Goal: Task Accomplishment & Management: Use online tool/utility

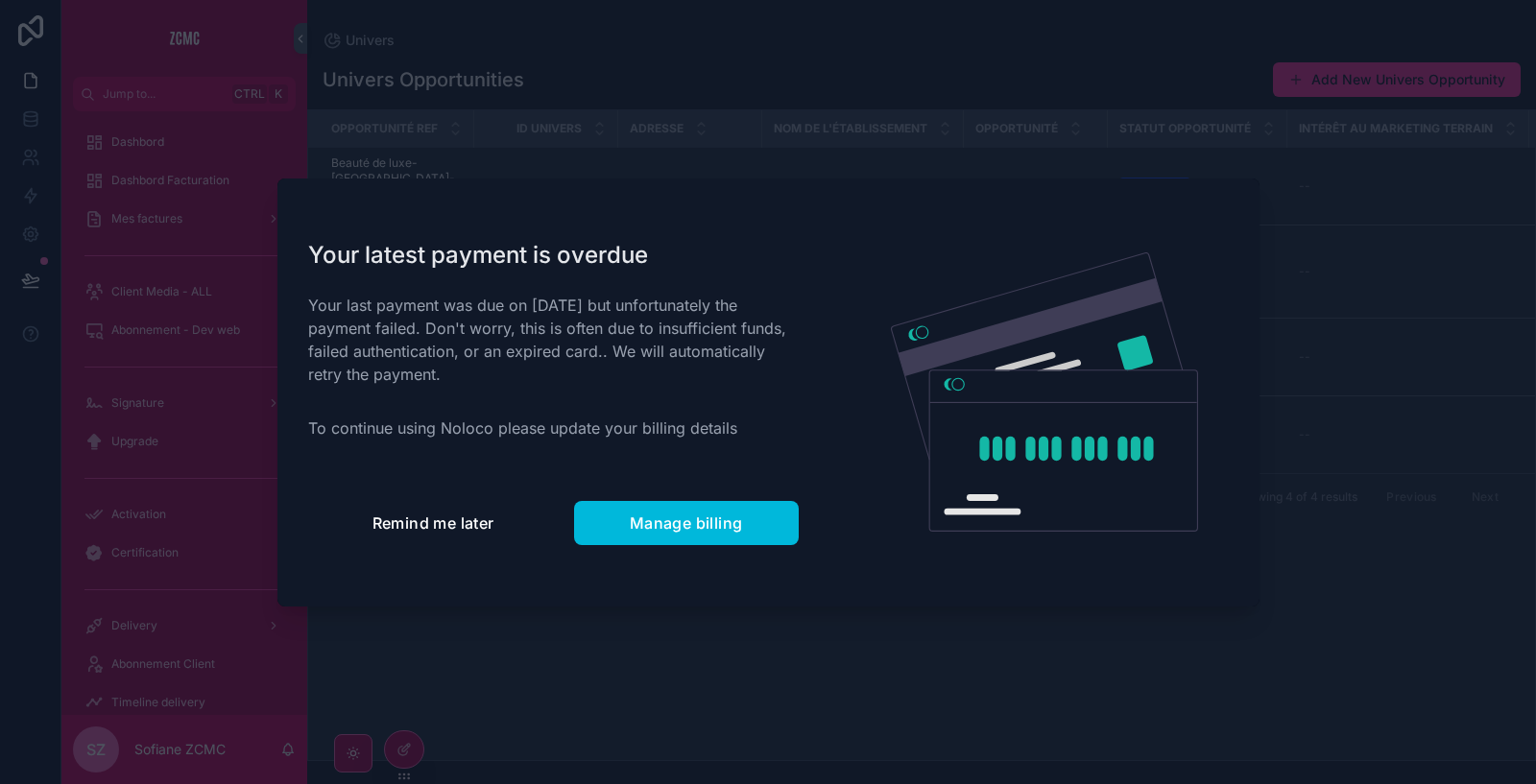
click at [413, 515] on span "Remind me later" at bounding box center [433, 523] width 122 height 19
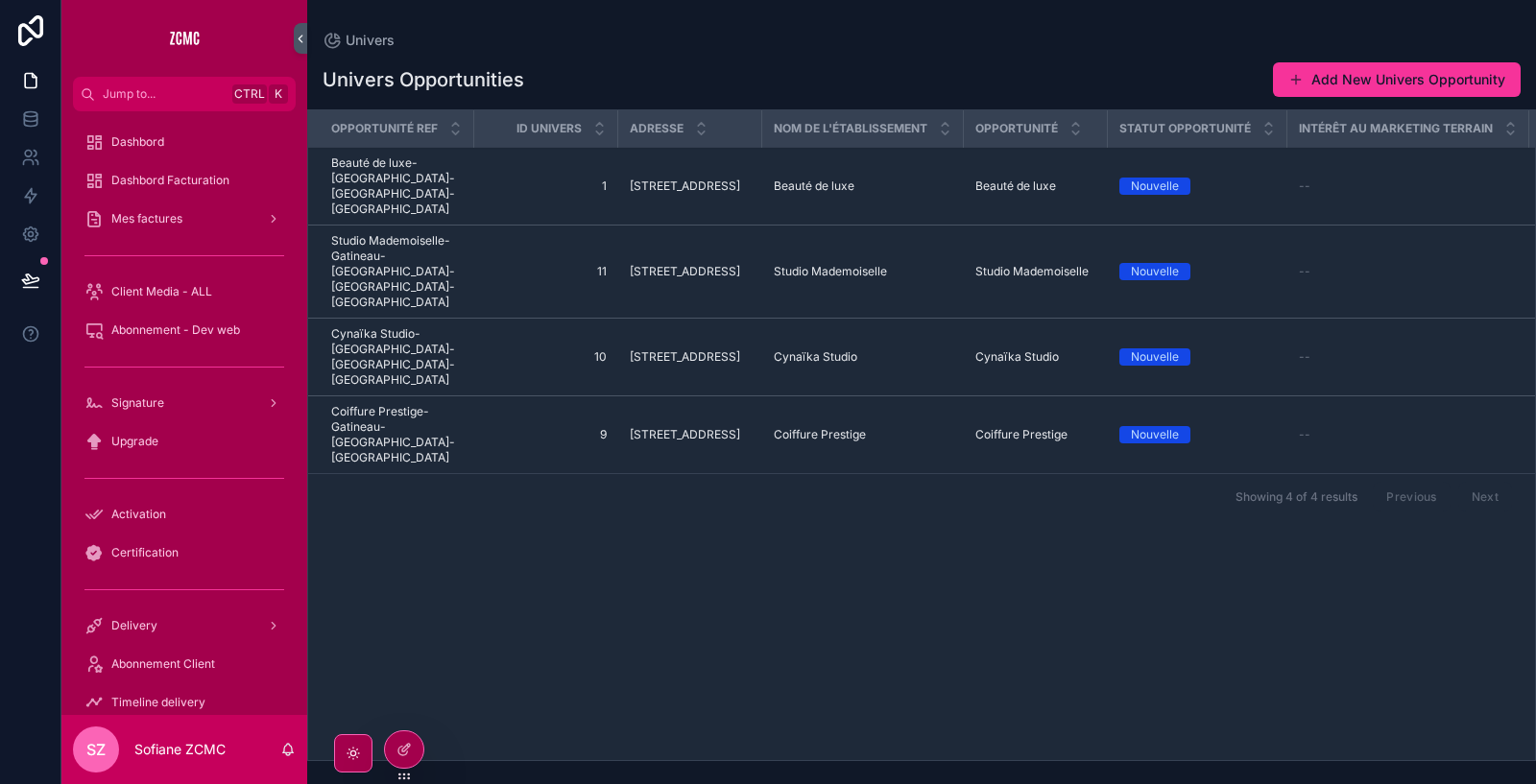
click at [0, 0] on icon at bounding box center [0, 0] width 0 height 0
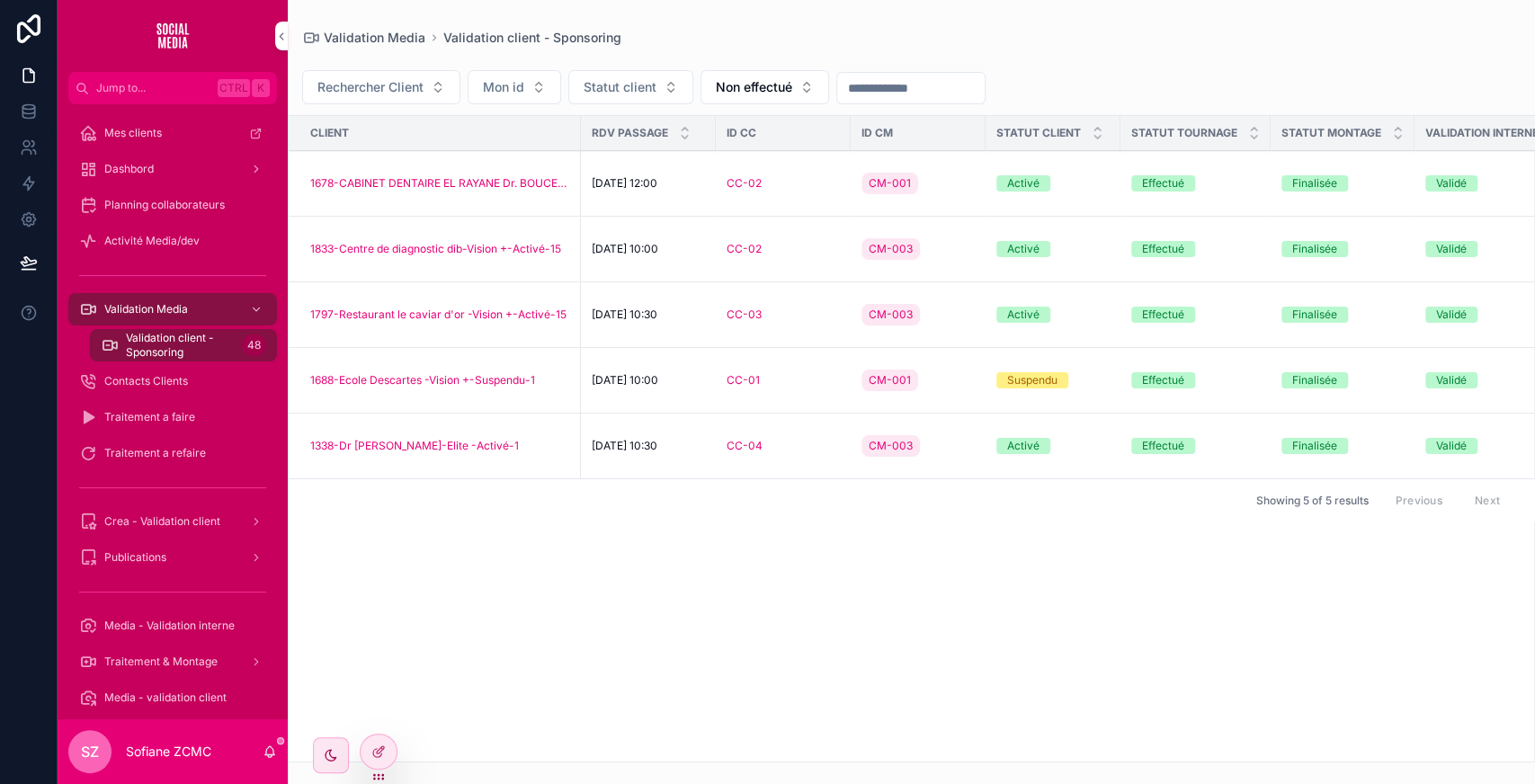
scroll to position [0, 623]
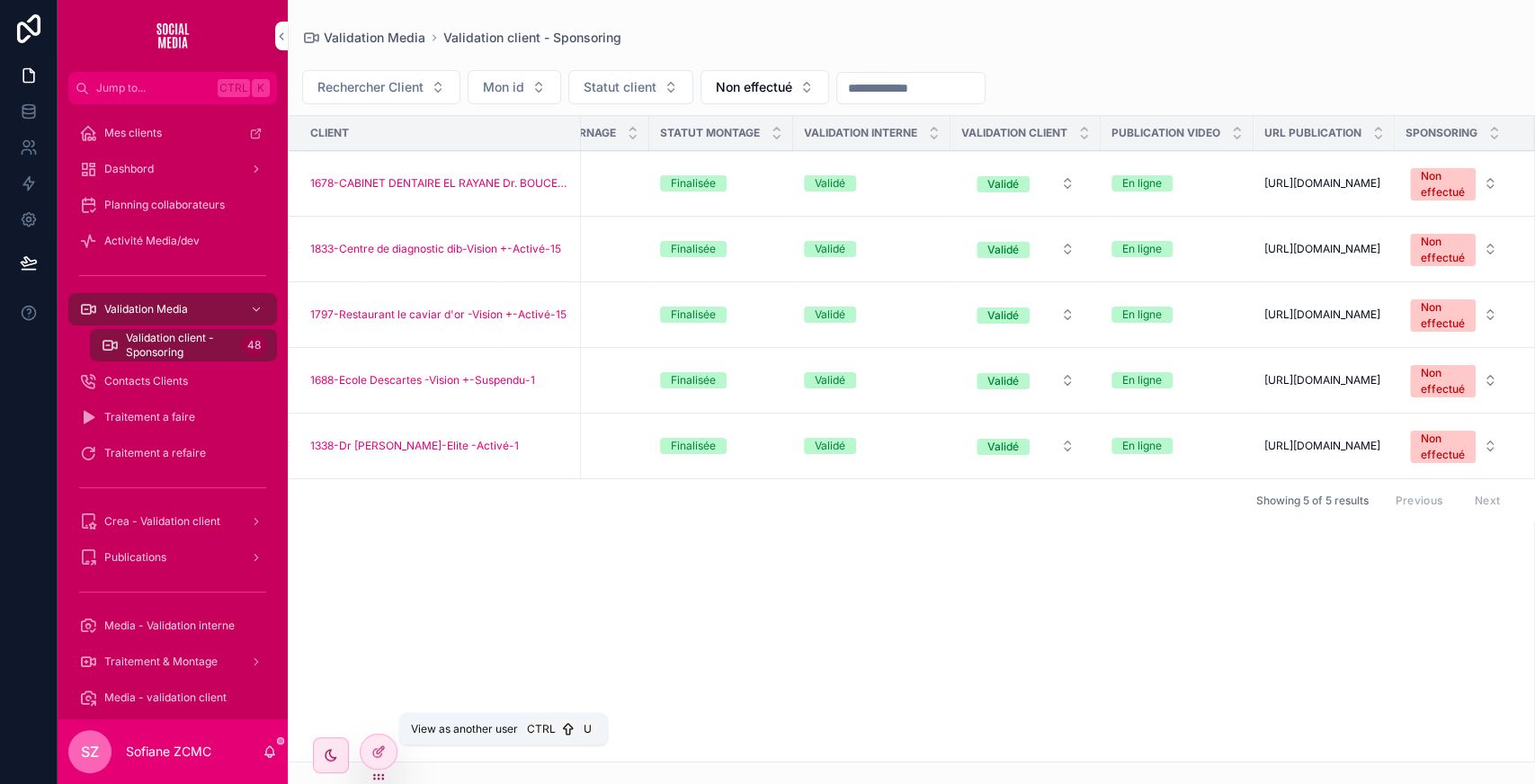
click at [0, 0] on icon at bounding box center [0, 0] width 0 height 0
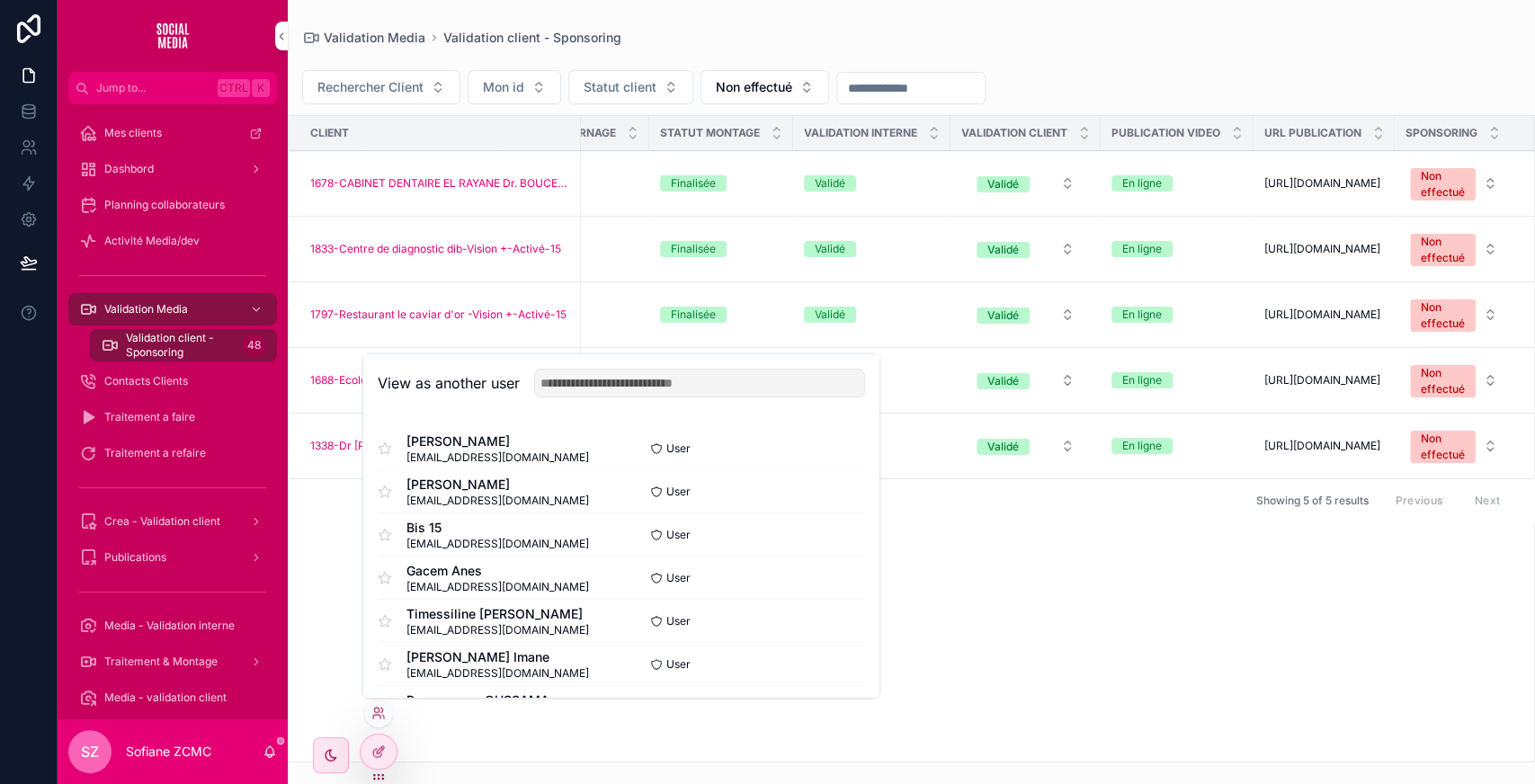
click at [0, 0] on button "Select" at bounding box center [0, 0] width 0 height 0
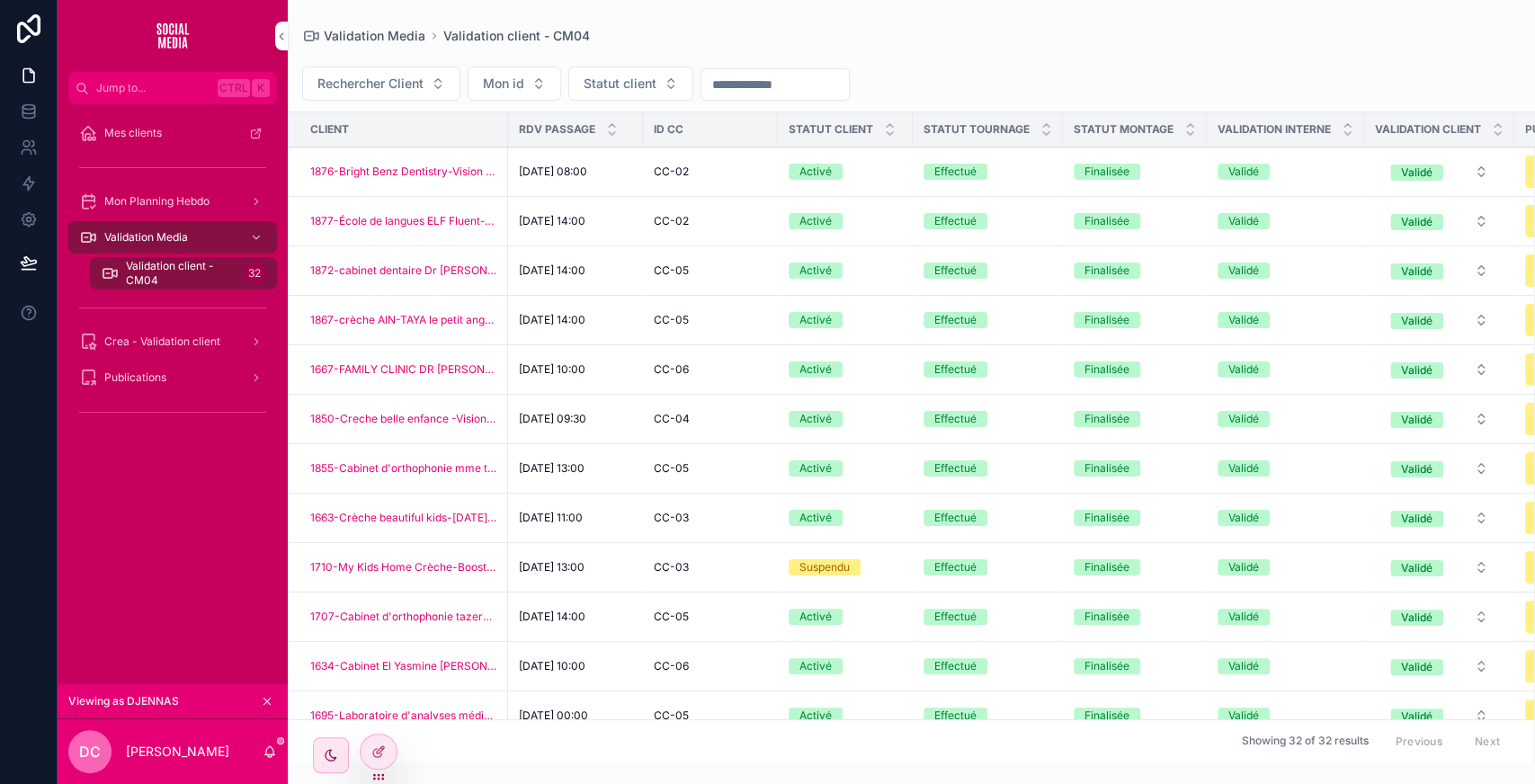
click at [175, 263] on span "Validation client - CM04" at bounding box center [180, 273] width 109 height 29
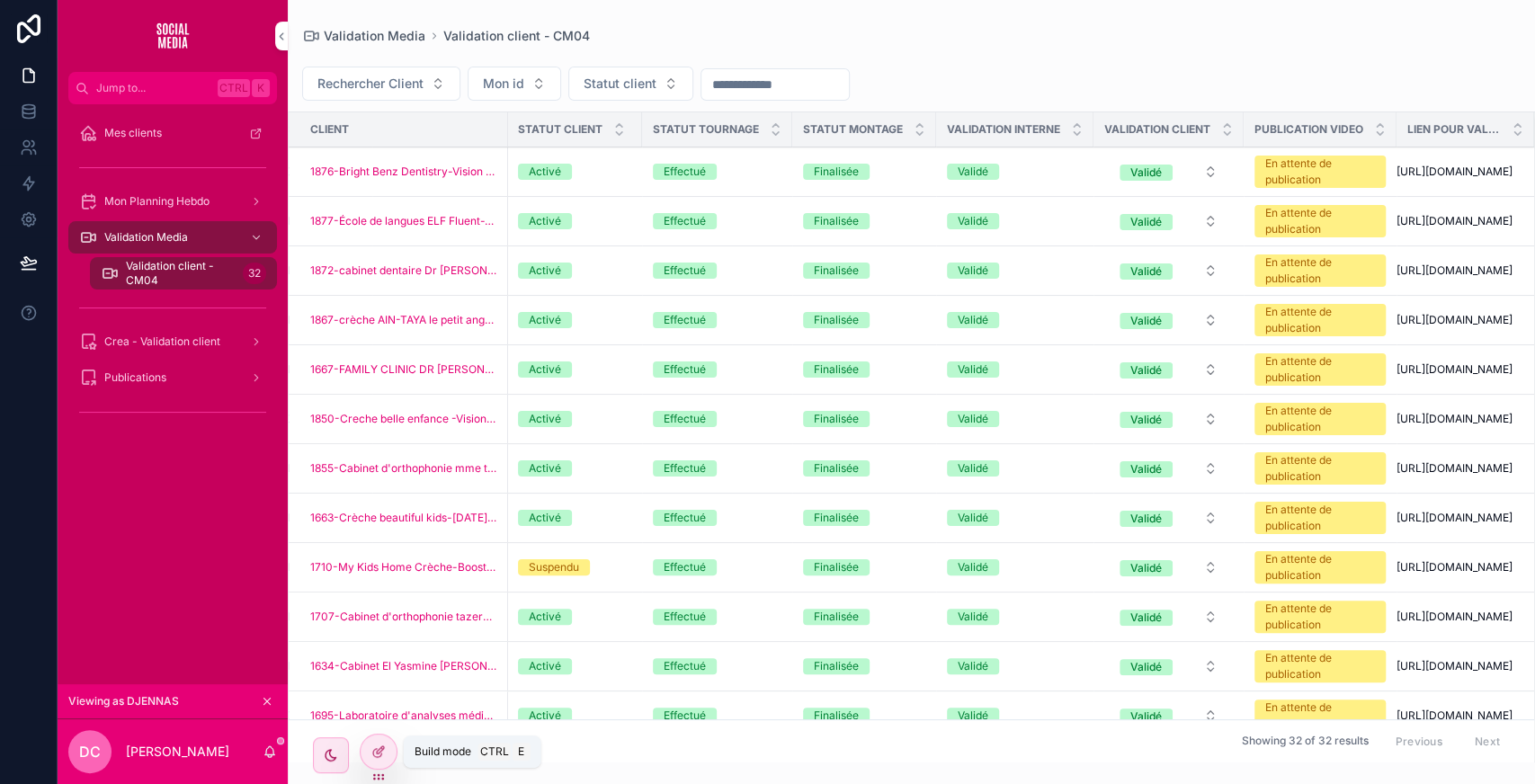
click at [370, 759] on div at bounding box center [379, 751] width 36 height 35
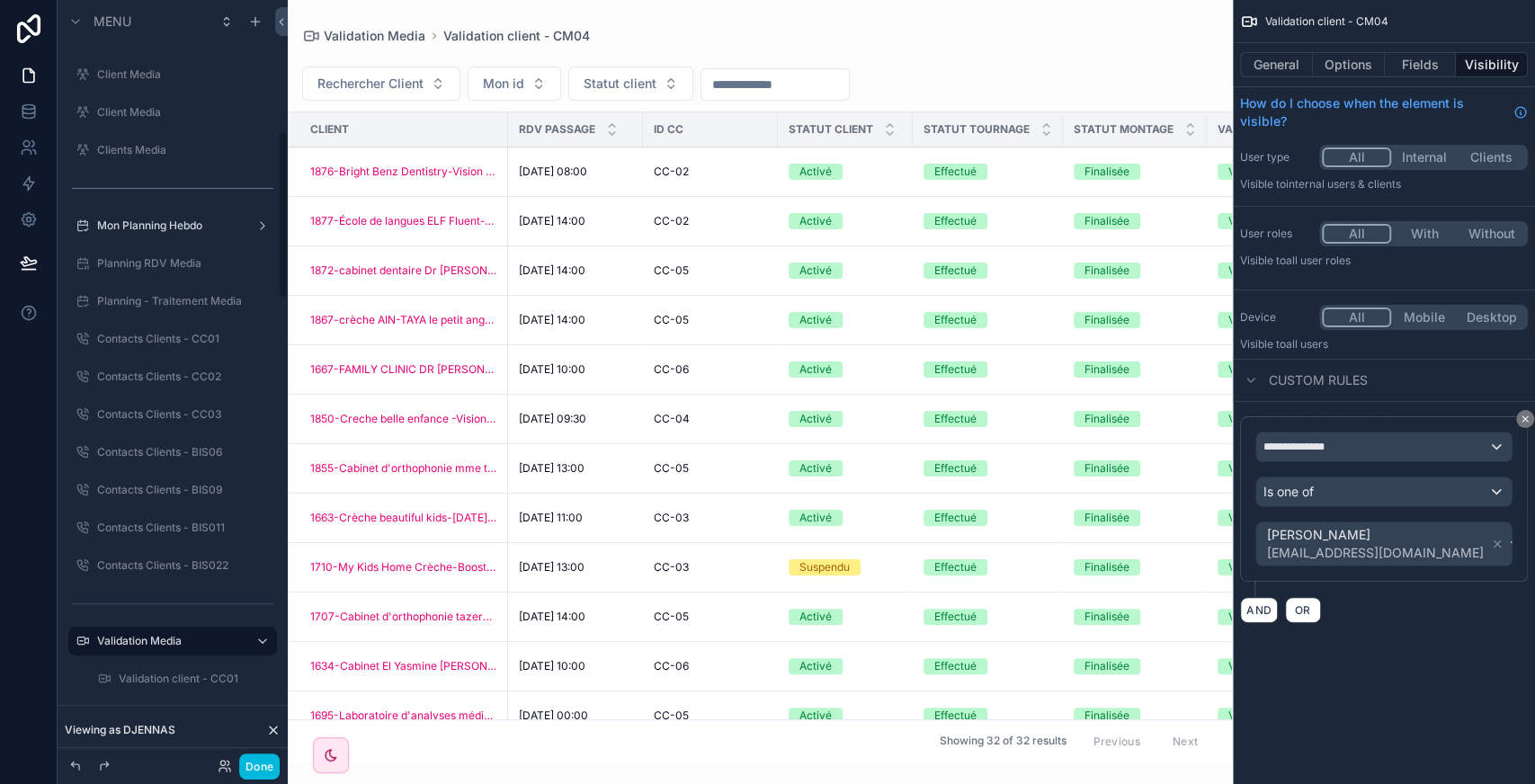
scroll to position [592, 0]
click at [0, 0] on icon "scrollable content" at bounding box center [0, 0] width 0 height 0
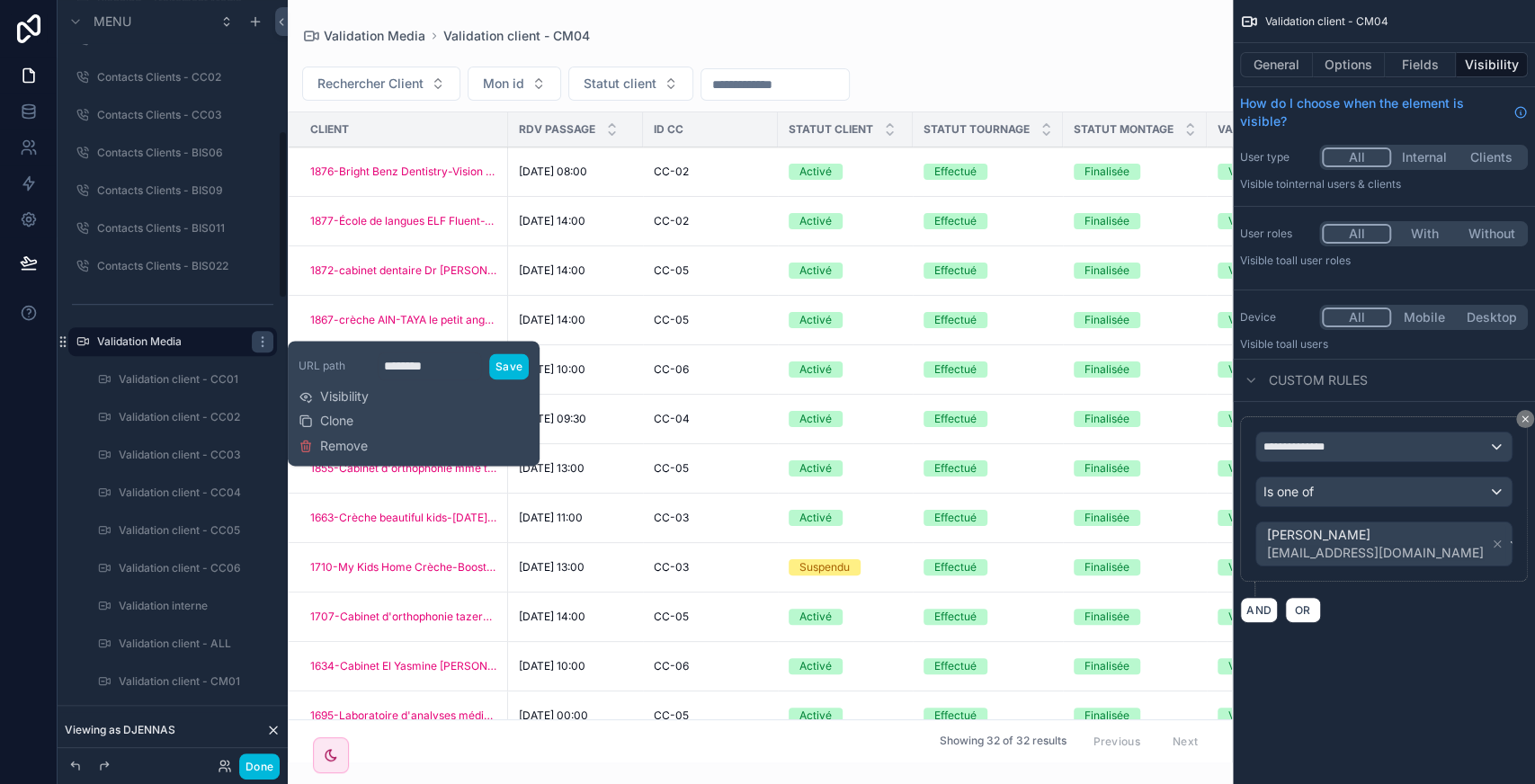
click at [339, 394] on span "Visibility" at bounding box center [345, 396] width 49 height 18
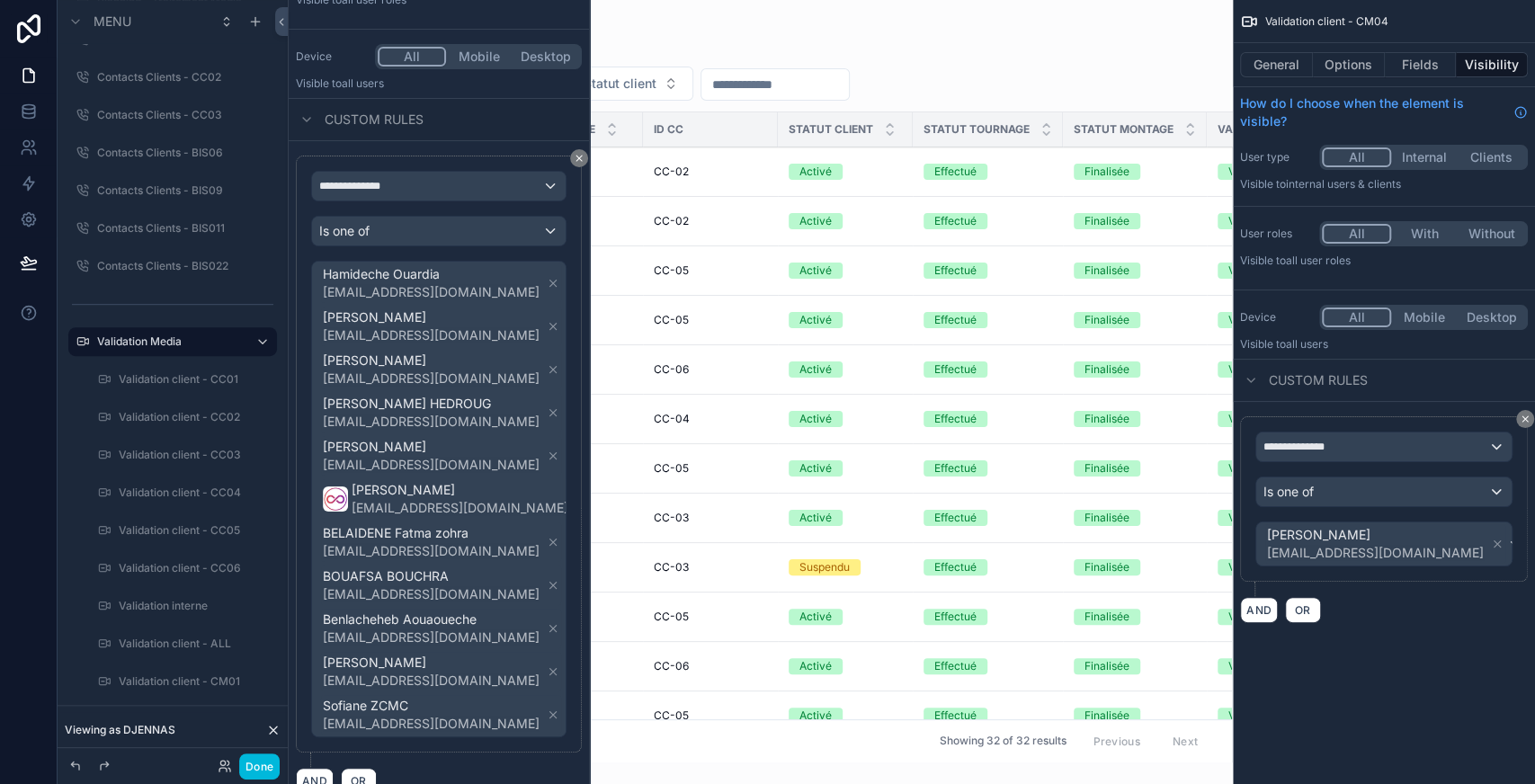
scroll to position [237, 0]
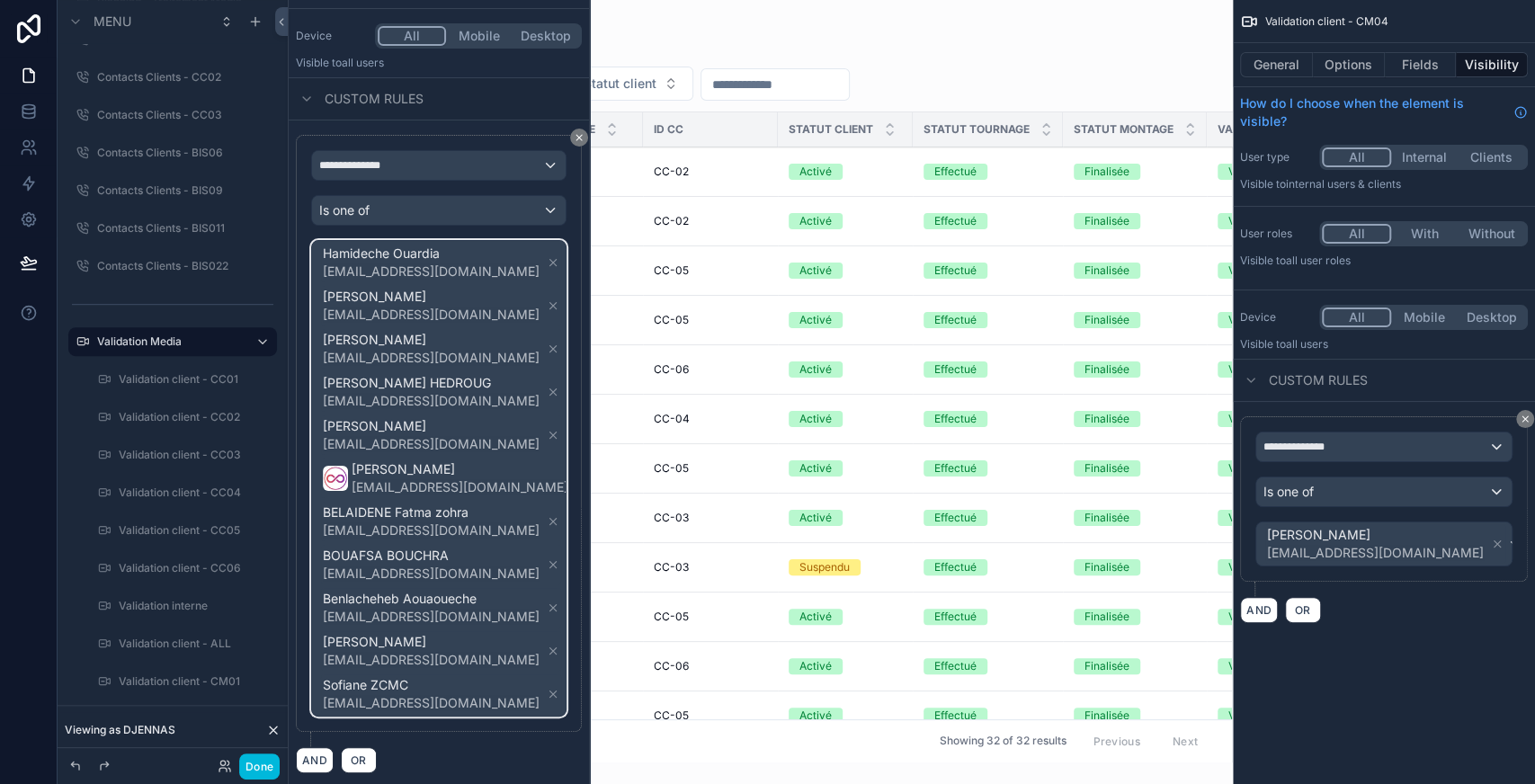
click at [533, 383] on div "Hamideche Ouardia bis23zcmc@gmail.com DJENNAS Celia cm04zcmc@gmail.com Katia KY…" at bounding box center [438, 478] width 253 height 475
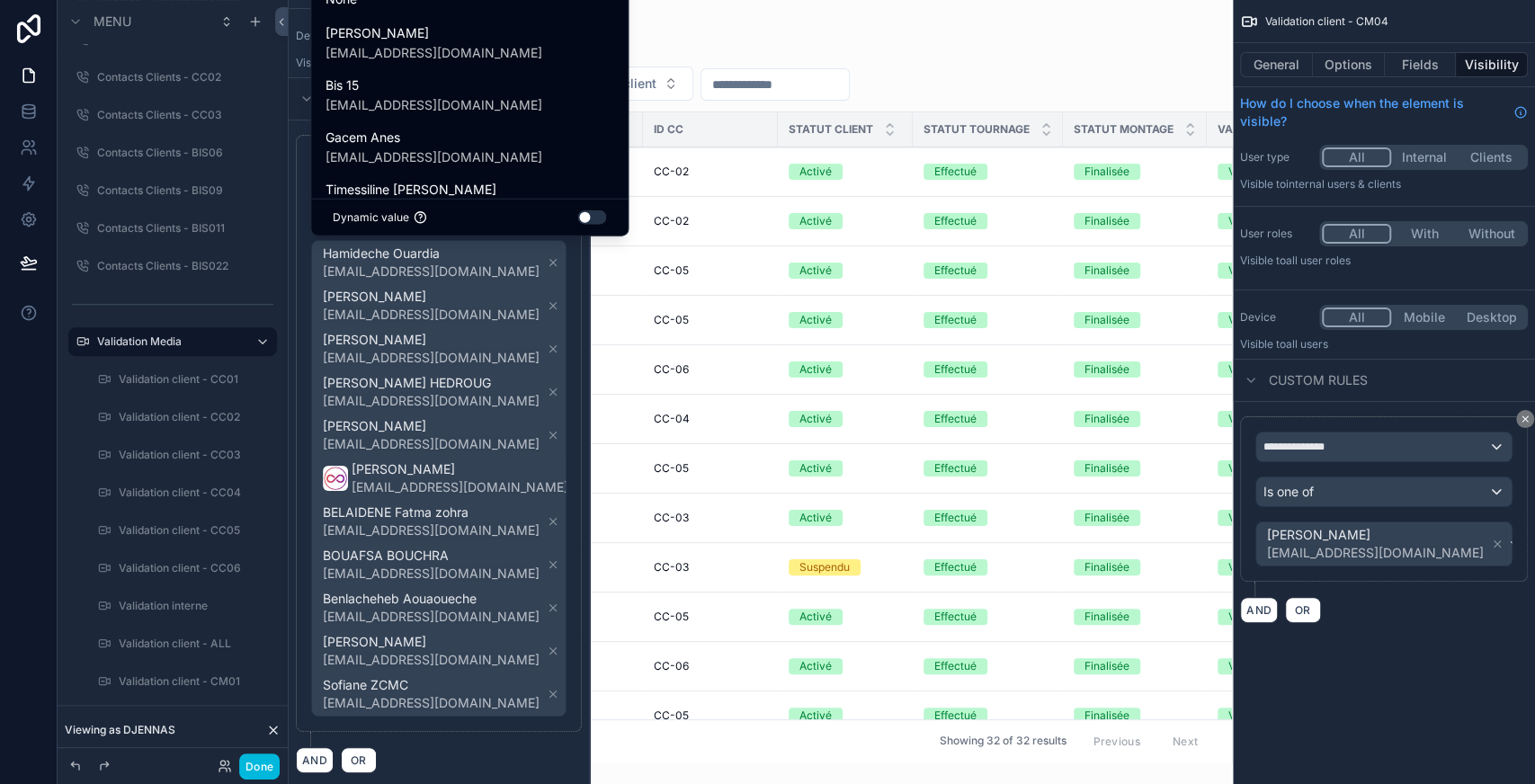
drag, startPoint x: 581, startPoint y: 213, endPoint x: 565, endPoint y: 74, distance: 139.9
click at [565, 74] on div at bounding box center [438, 392] width 300 height 784
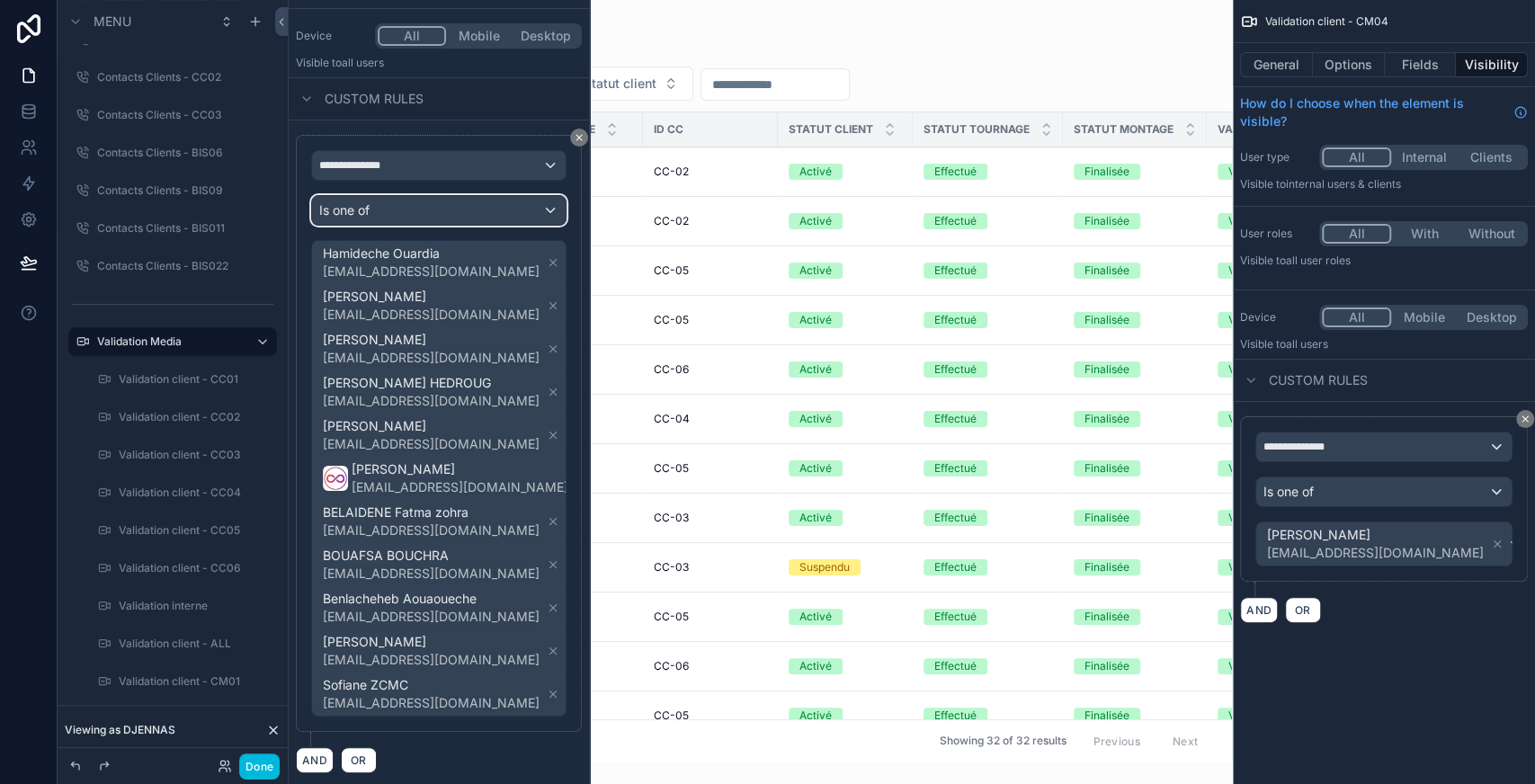
click at [427, 202] on div "Is one of" at bounding box center [438, 210] width 253 height 29
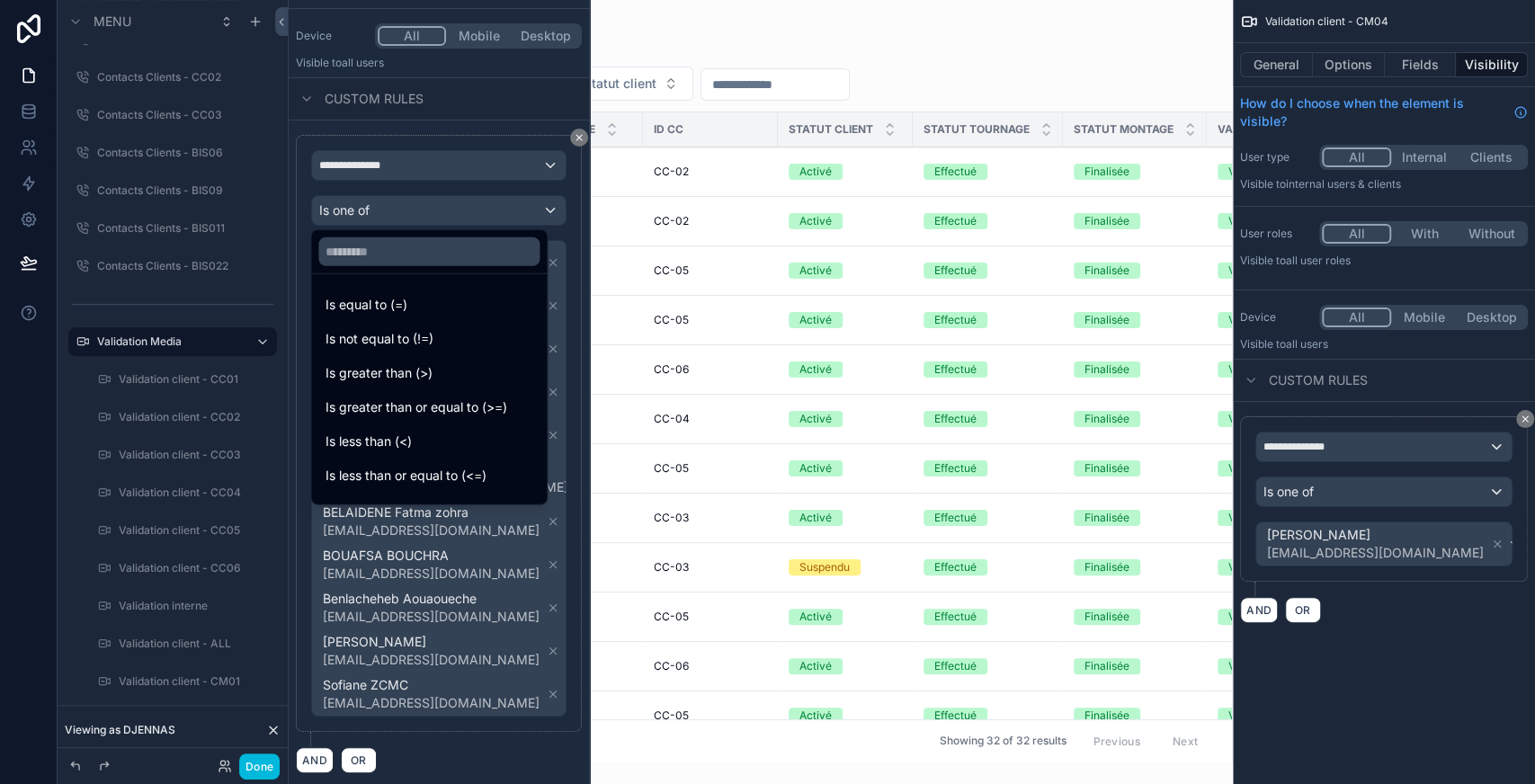
click at [519, 556] on div at bounding box center [438, 392] width 300 height 784
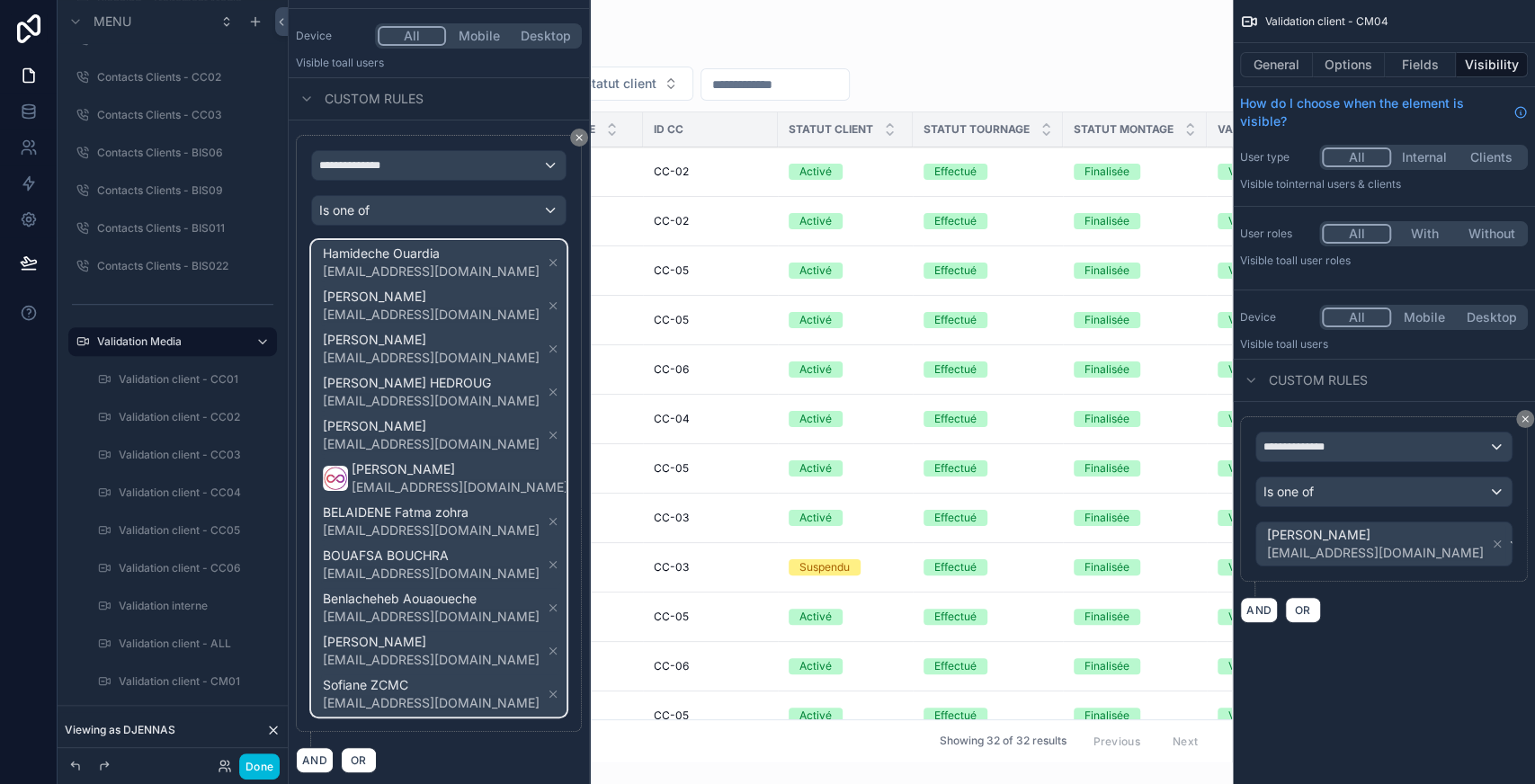
click at [515, 545] on span "Hamideche Ouardia bis23zcmc@gmail.com DJENNAS Celia cm04zcmc@gmail.com Katia KY…" at bounding box center [456, 478] width 273 height 475
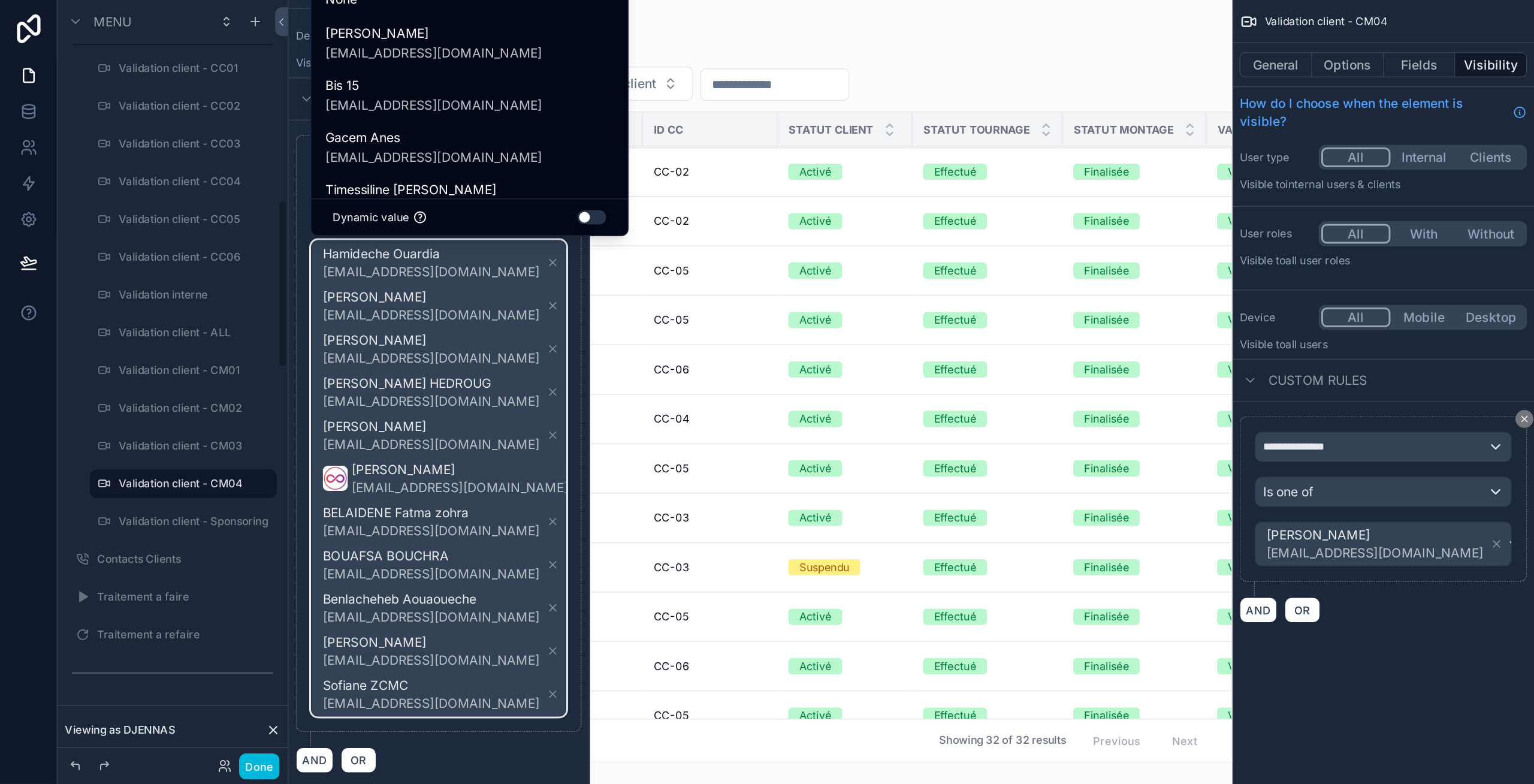
scroll to position [602, 0]
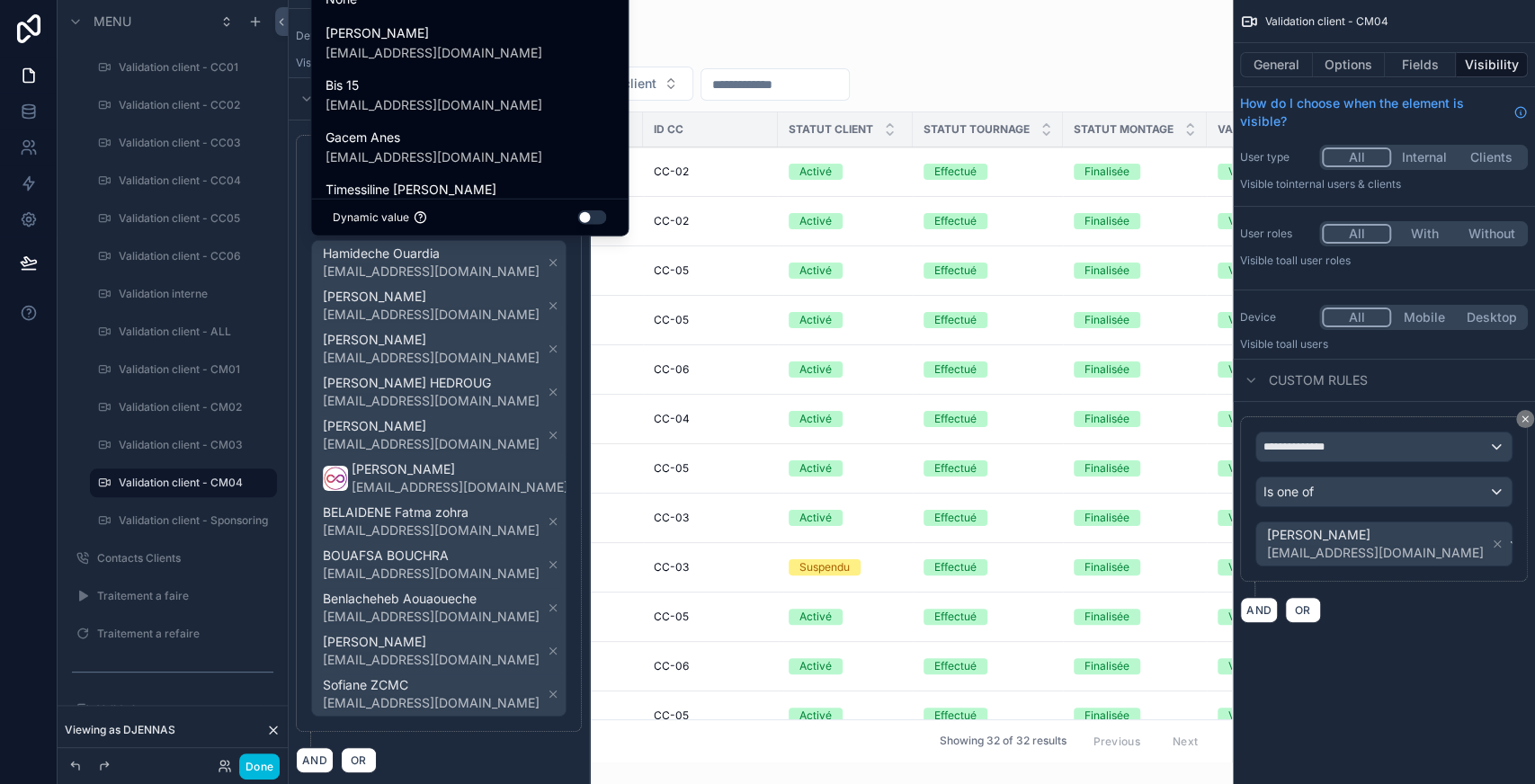
click at [524, 375] on div at bounding box center [438, 392] width 300 height 784
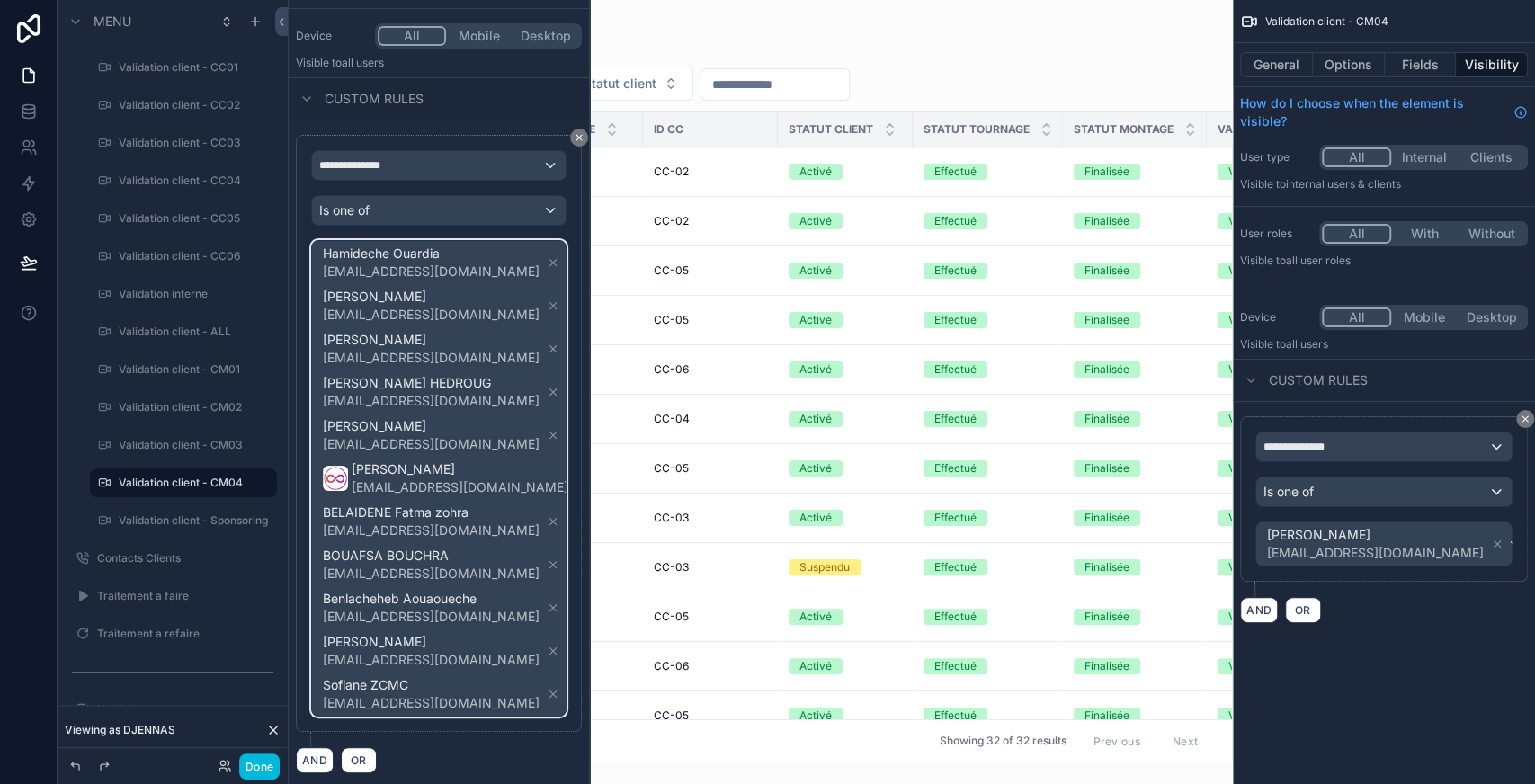
click at [524, 375] on span "Hamideche Ouardia bis23zcmc@gmail.com DJENNAS Celia cm04zcmc@gmail.com Katia KY…" at bounding box center [456, 478] width 273 height 475
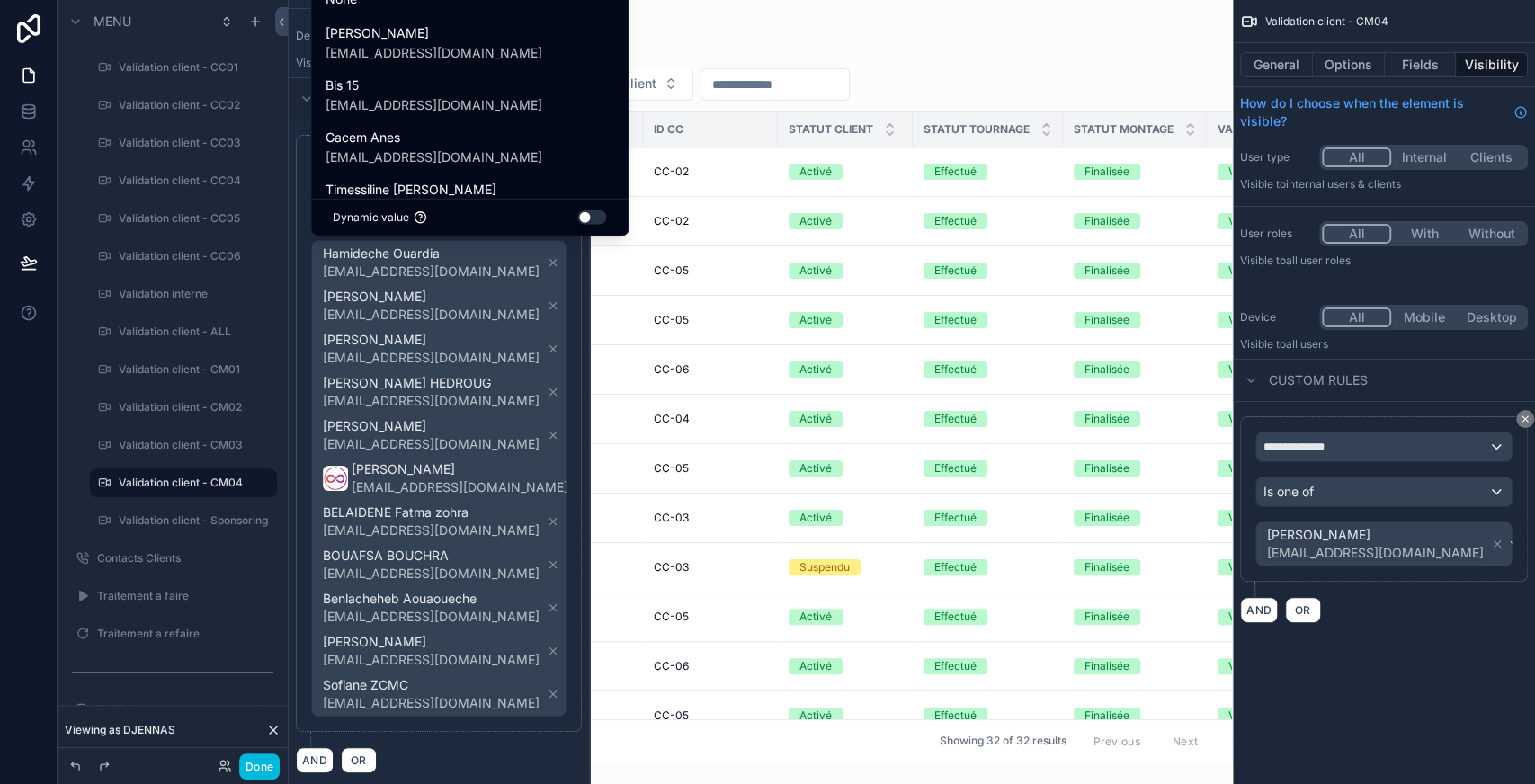
drag, startPoint x: 1370, startPoint y: 0, endPoint x: 450, endPoint y: 129, distance: 929.0
click at [504, 66] on div at bounding box center [438, 392] width 300 height 784
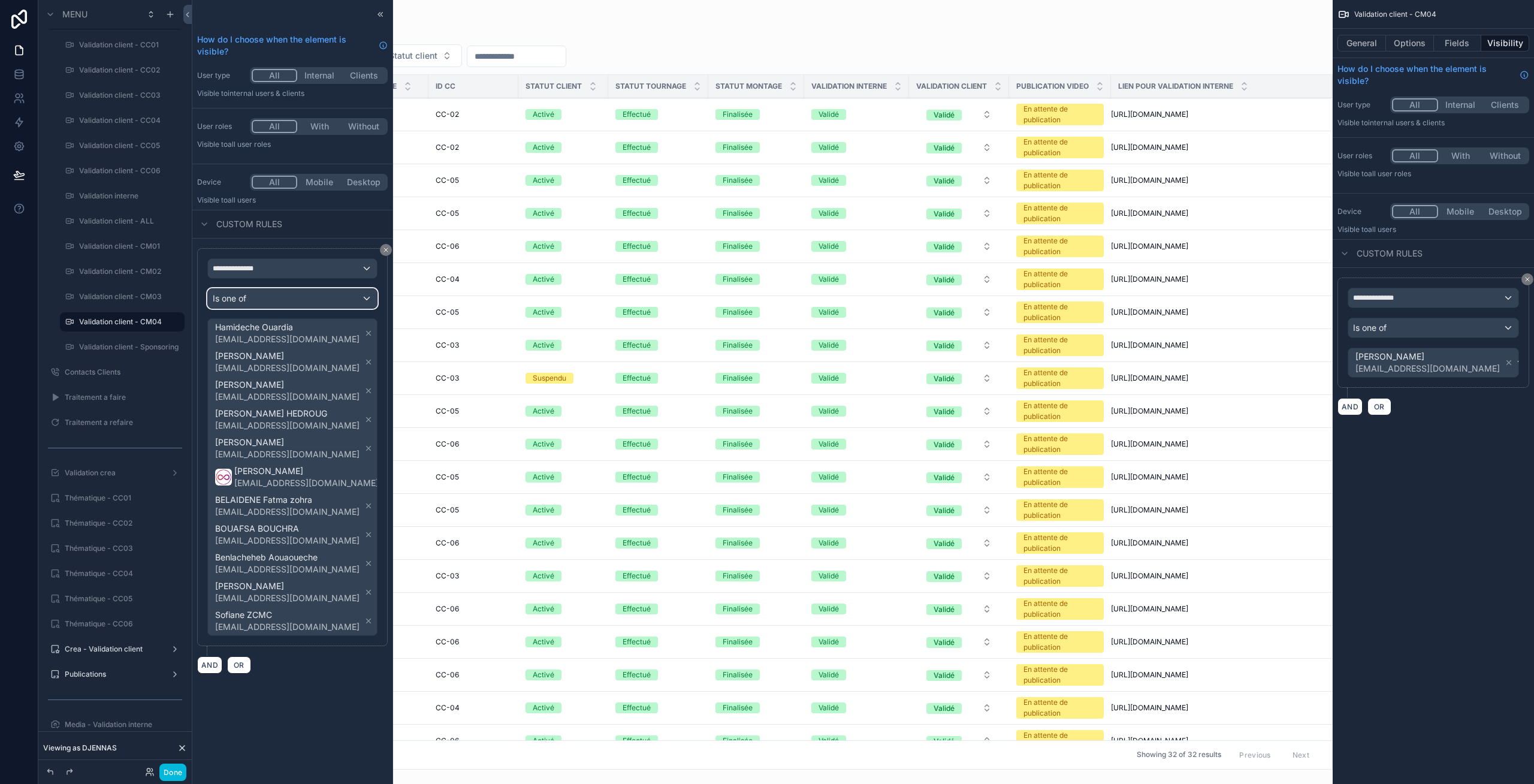
drag, startPoint x: 1368, startPoint y: 1, endPoint x: 268, endPoint y: 291, distance: 1137.6
click at [268, 291] on div "Is one of" at bounding box center [292, 298] width 169 height 19
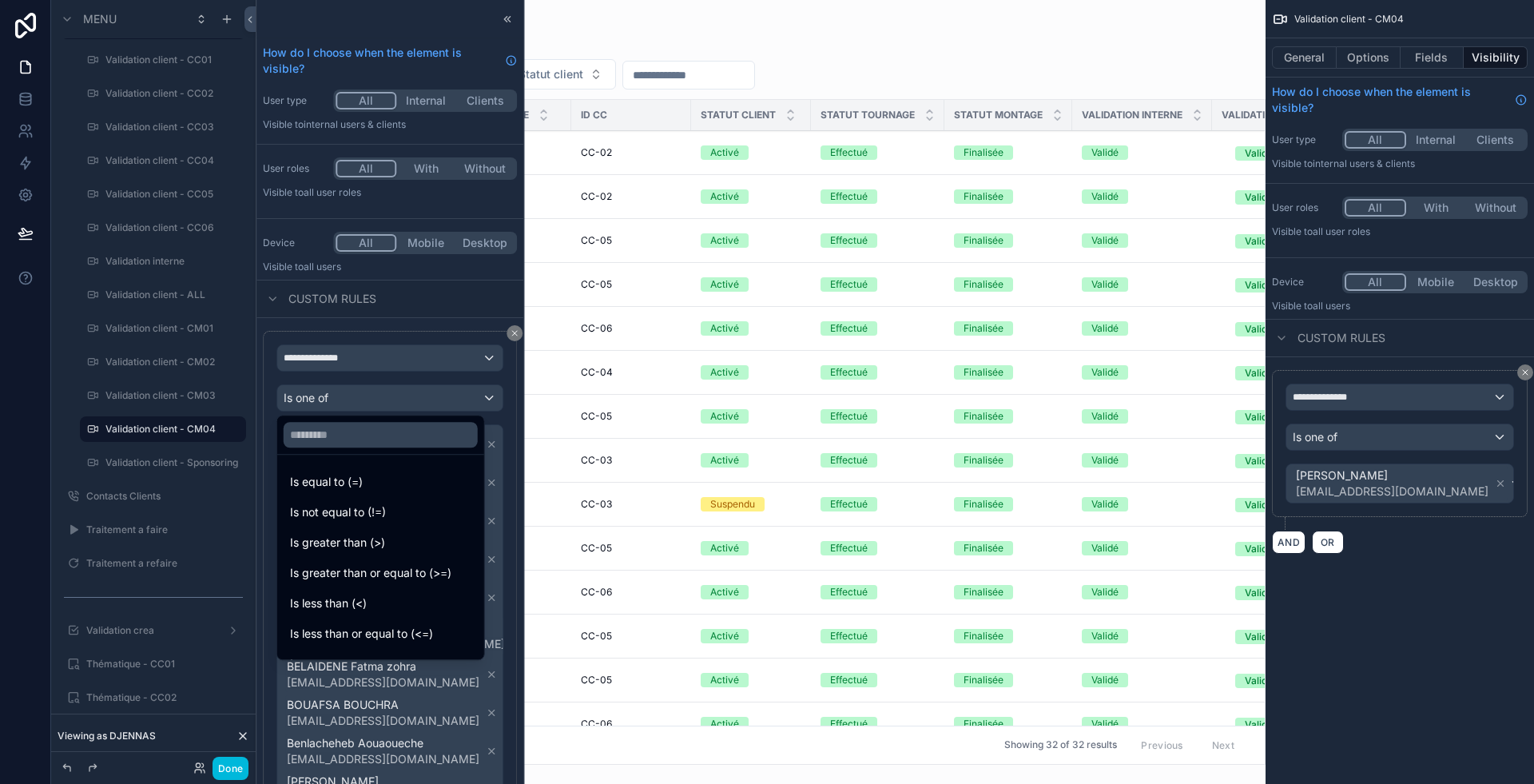
click at [472, 305] on div at bounding box center [390, 392] width 267 height 784
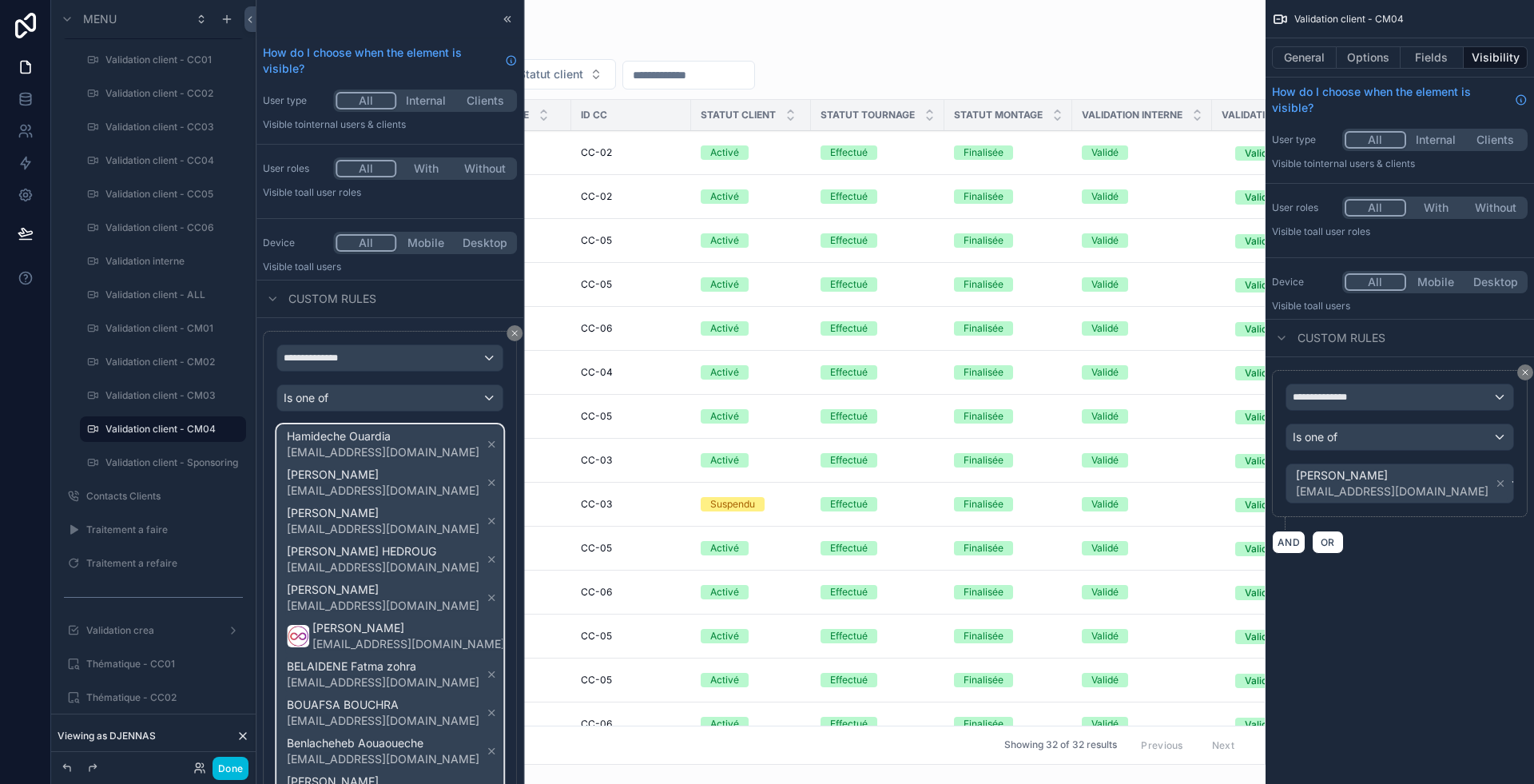
click at [447, 479] on span "Hamideche Ouardia bis23zcmc@gmail.com DJENNAS Celia cm04zcmc@gmail.com Katia KY…" at bounding box center [405, 636] width 243 height 422
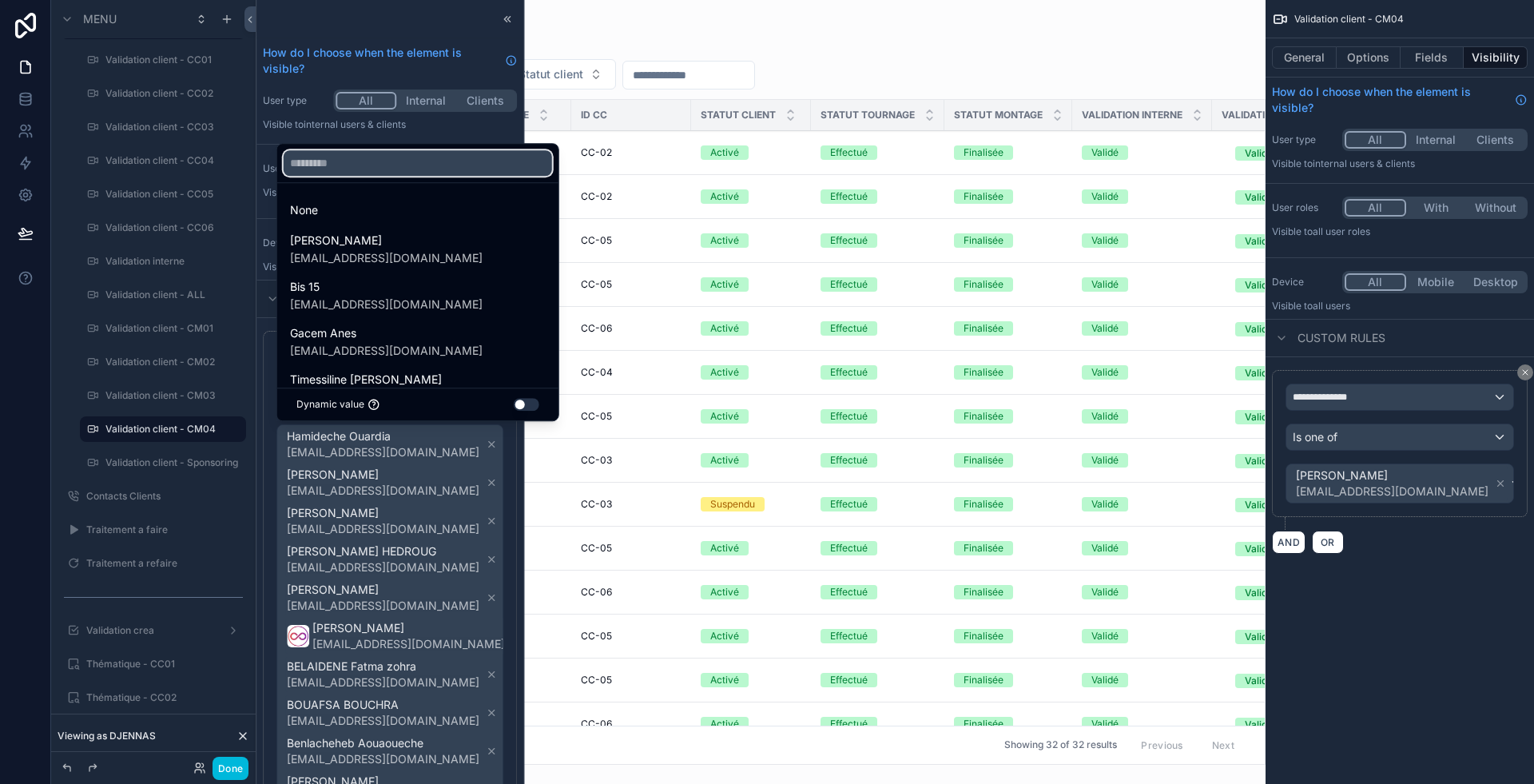
click at [336, 165] on input "text" at bounding box center [418, 163] width 268 height 26
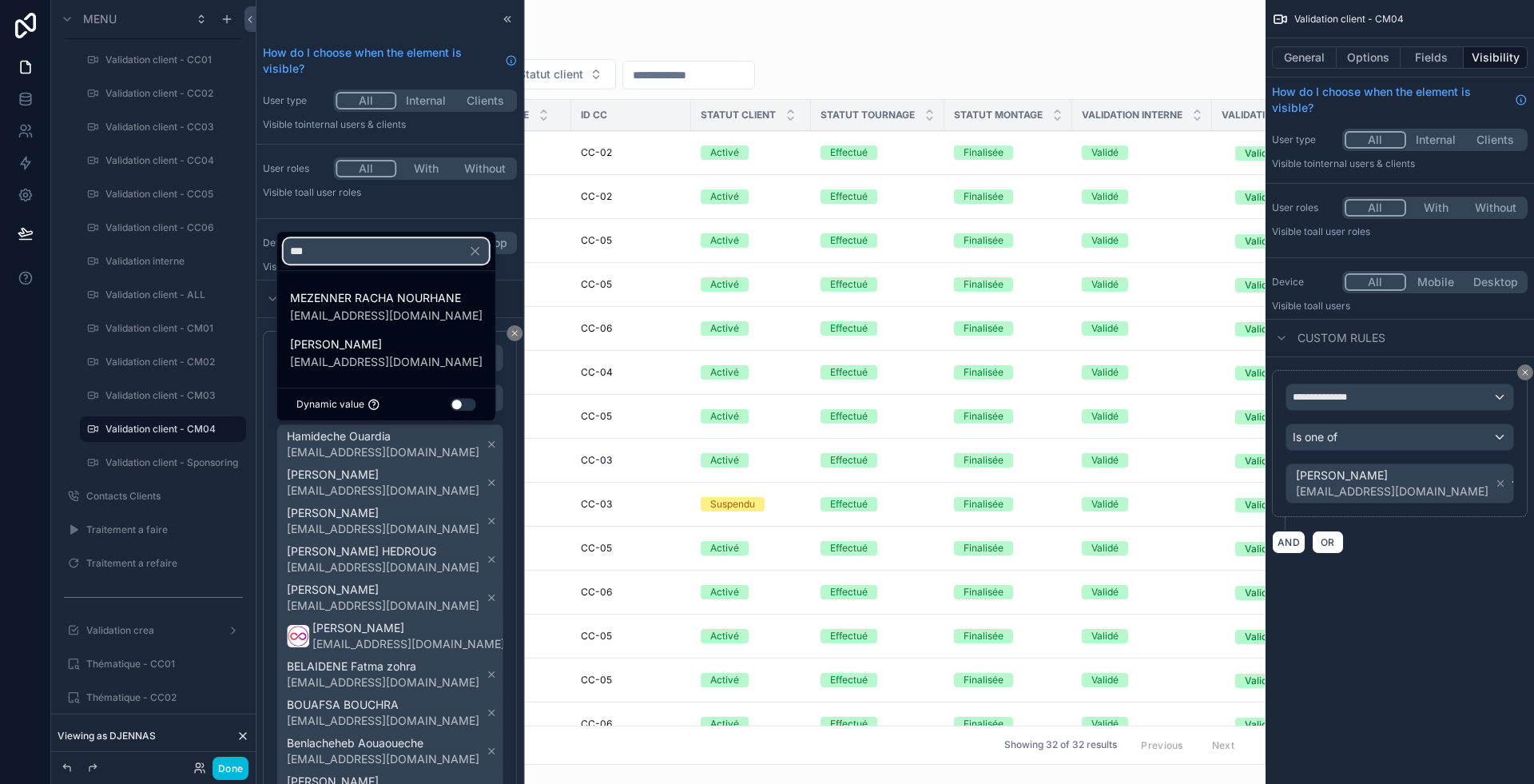
type input "***"
click at [359, 293] on span "MEZENNER RACHA NOURHANE" at bounding box center [386, 297] width 193 height 19
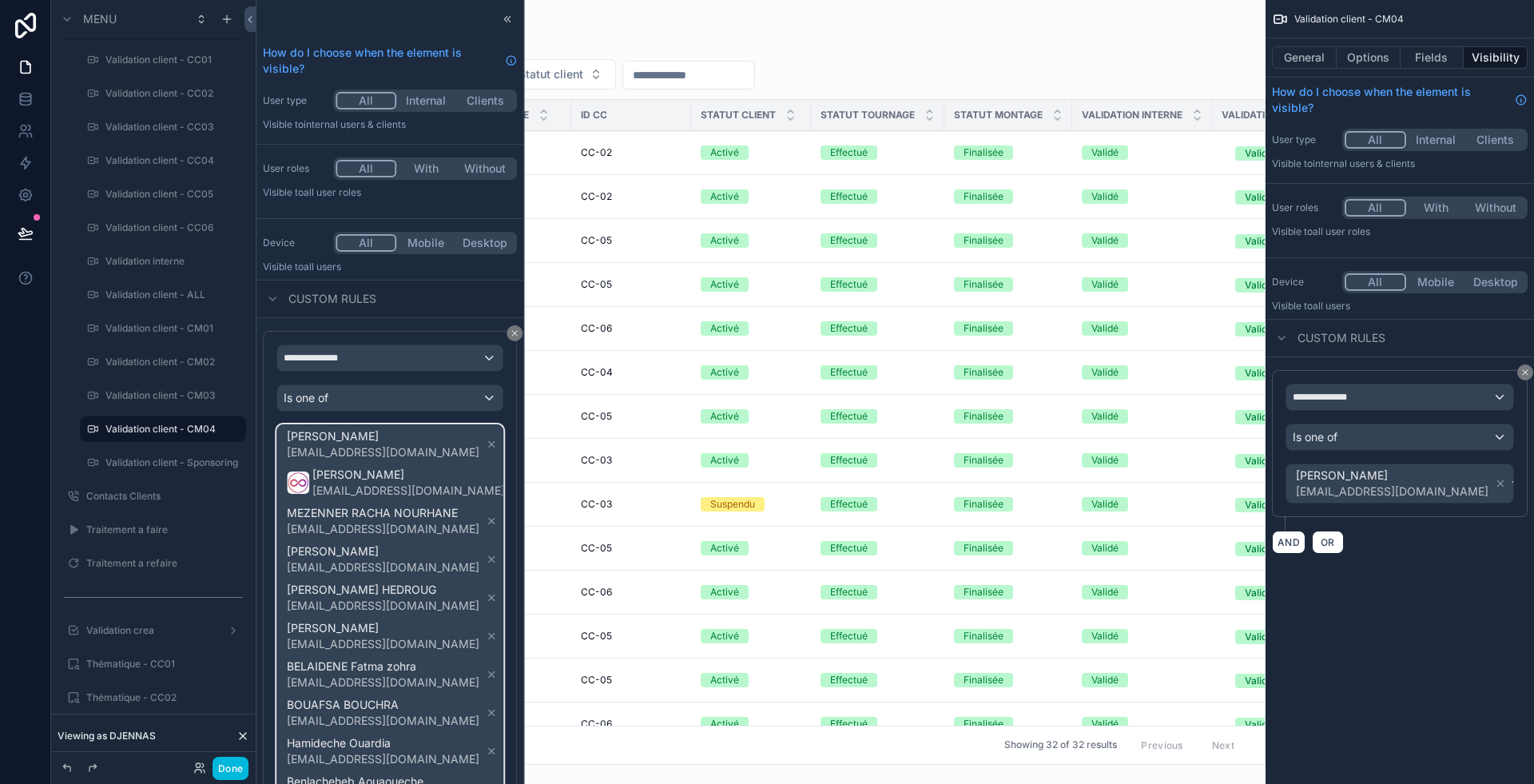
click at [453, 590] on span "DJENNAS Celia cm04zcmc@gmail.com Wassim HARIKECHE cm01zcmc@gmail.com MEZENNER R…" at bounding box center [405, 655] width 243 height 460
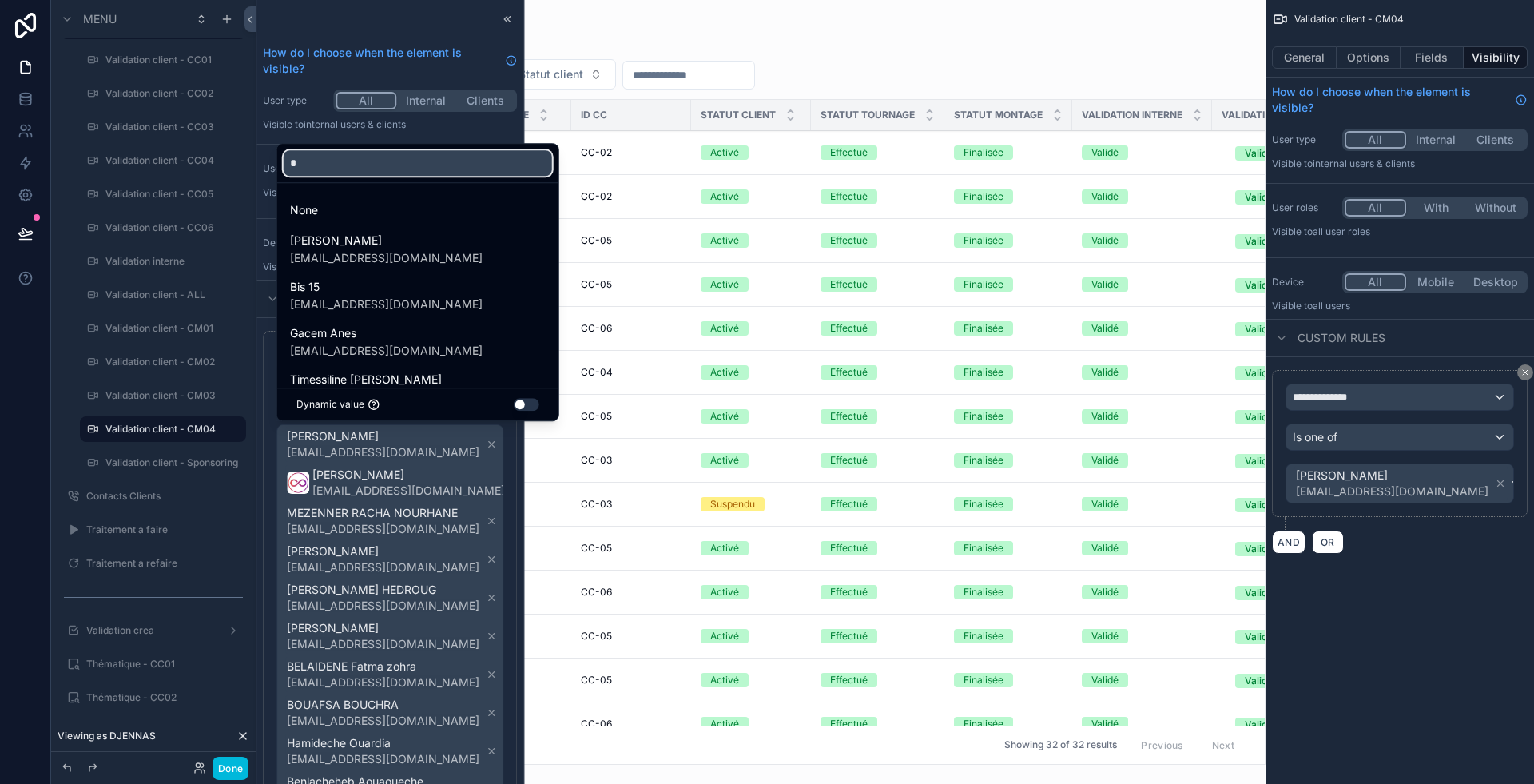
click at [381, 172] on input "*" at bounding box center [418, 163] width 268 height 26
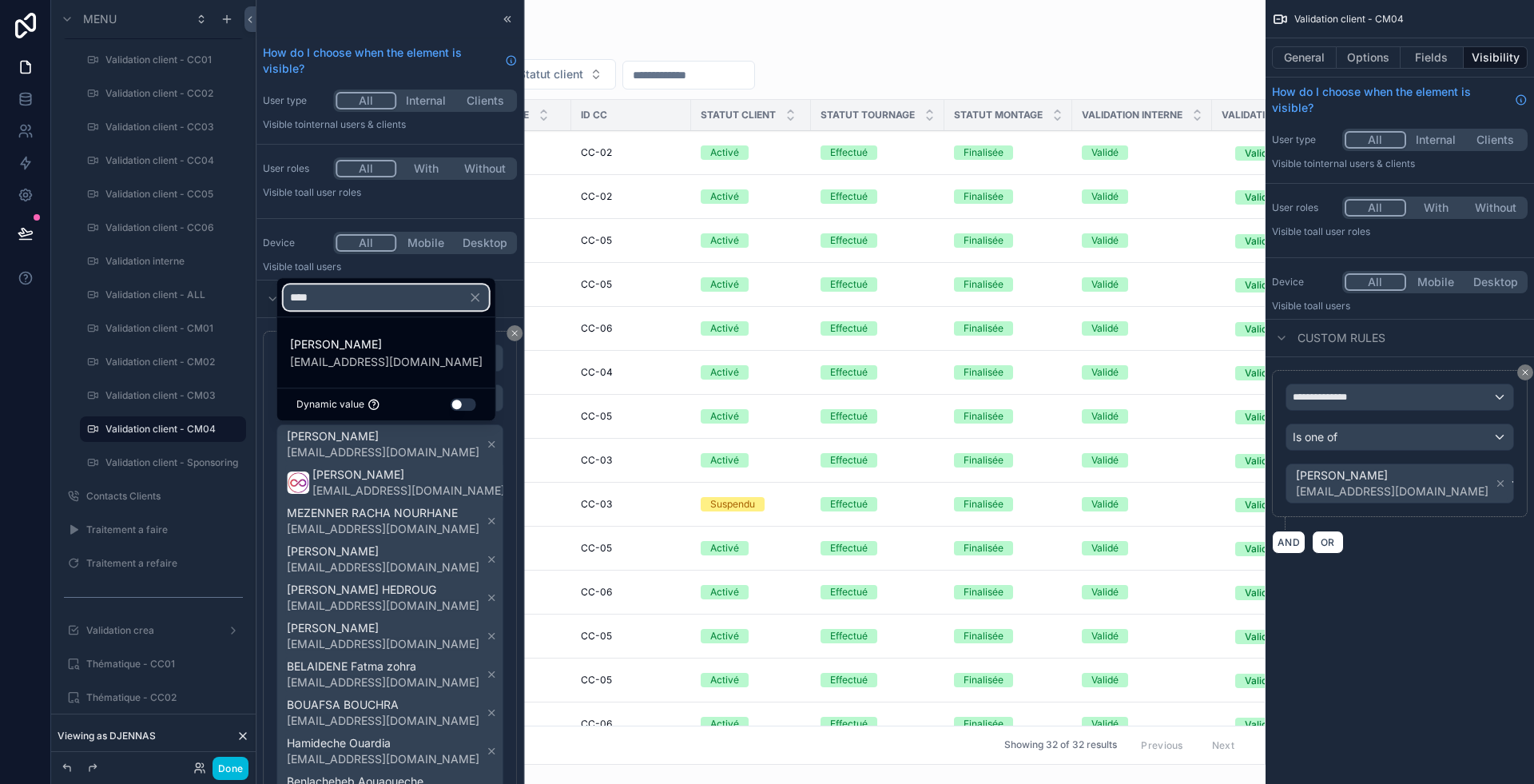
type input "****"
click at [352, 336] on span "ZOUAOUI Zohra" at bounding box center [386, 344] width 193 height 19
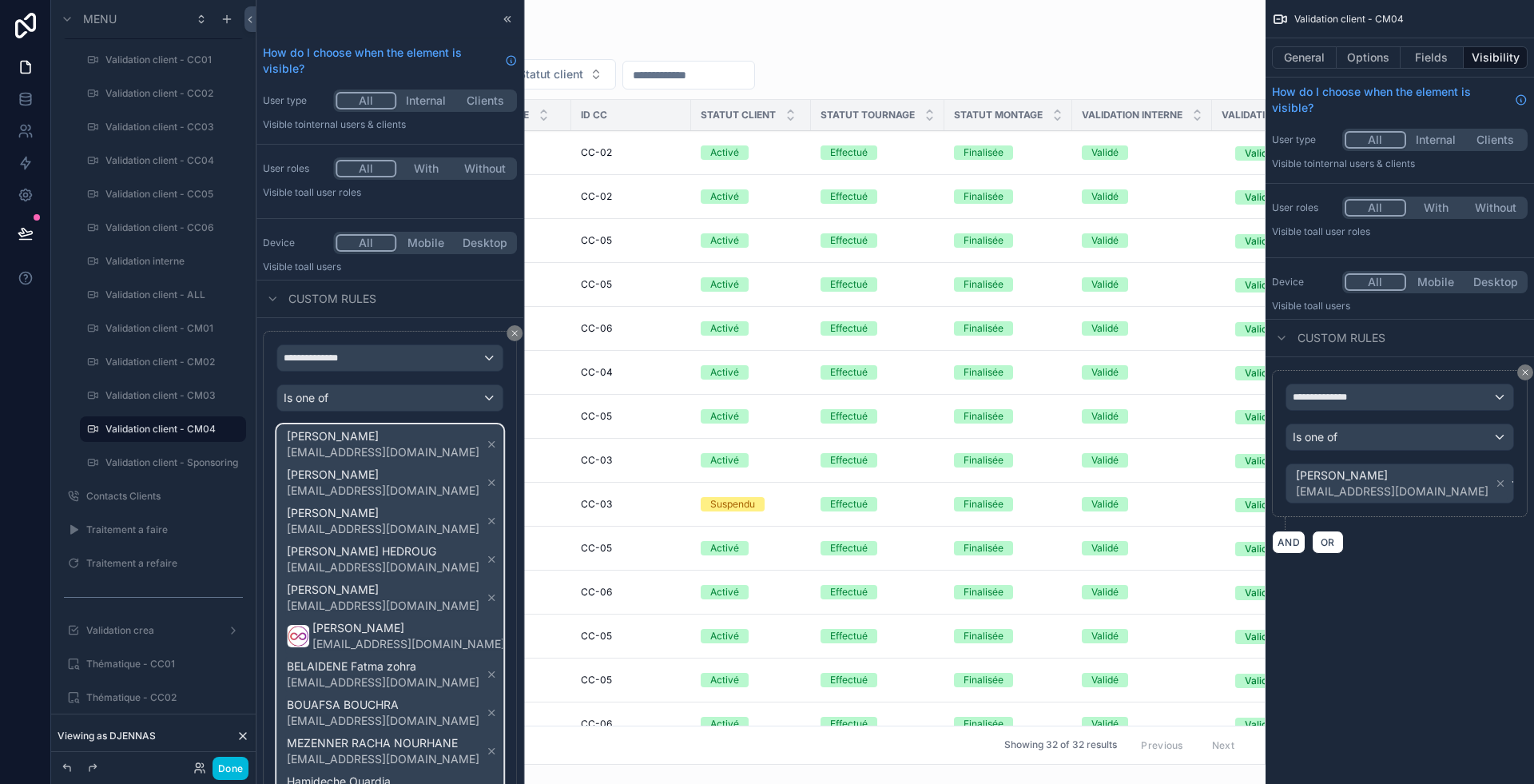
click at [451, 521] on span "ZOUAOUI Zohra cm03zcmc@gmail.com DJENNAS Celia cm04zcmc@gmail.com Katia KYOUS k…" at bounding box center [405, 674] width 243 height 498
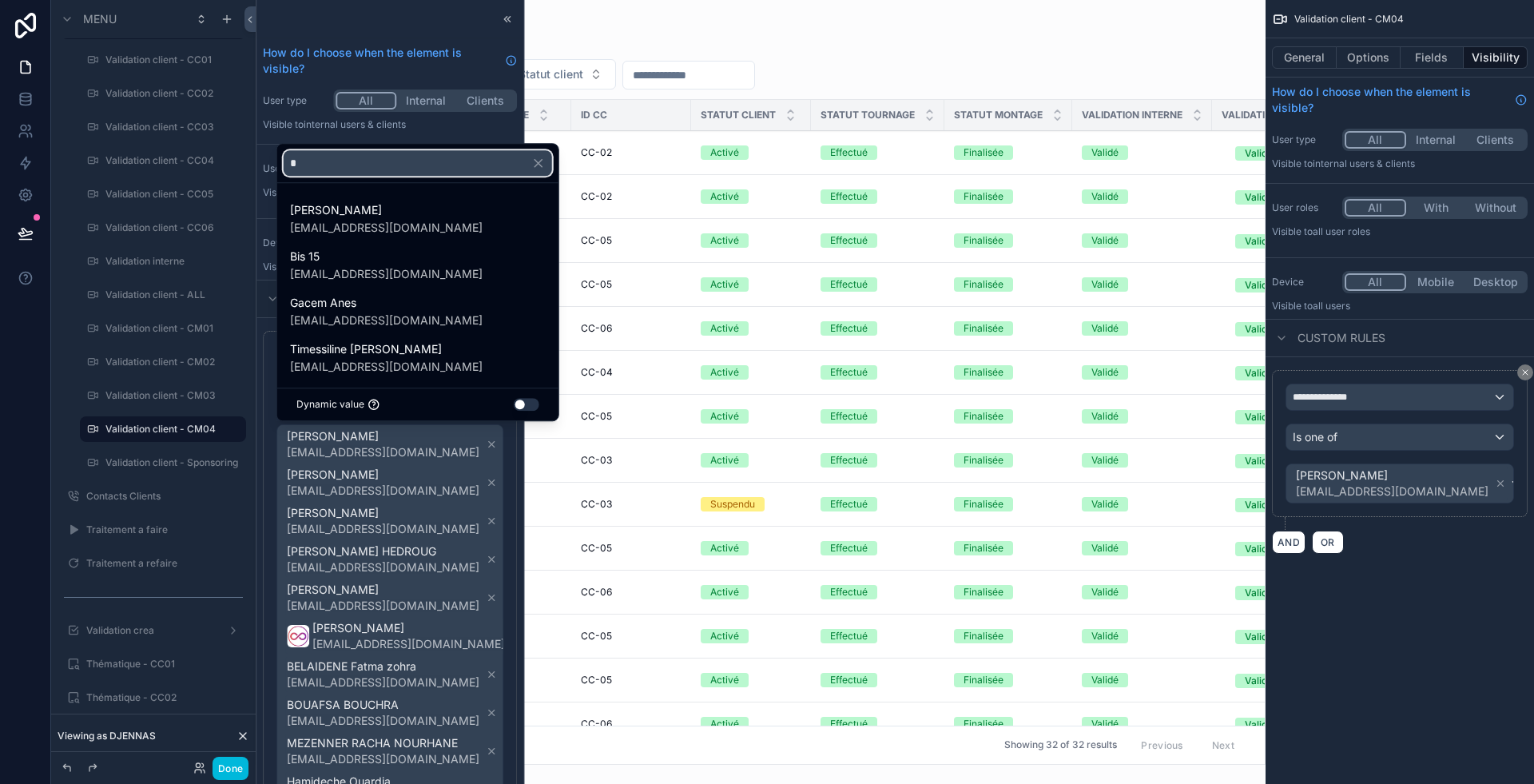
click at [360, 167] on input "*" at bounding box center [418, 163] width 268 height 26
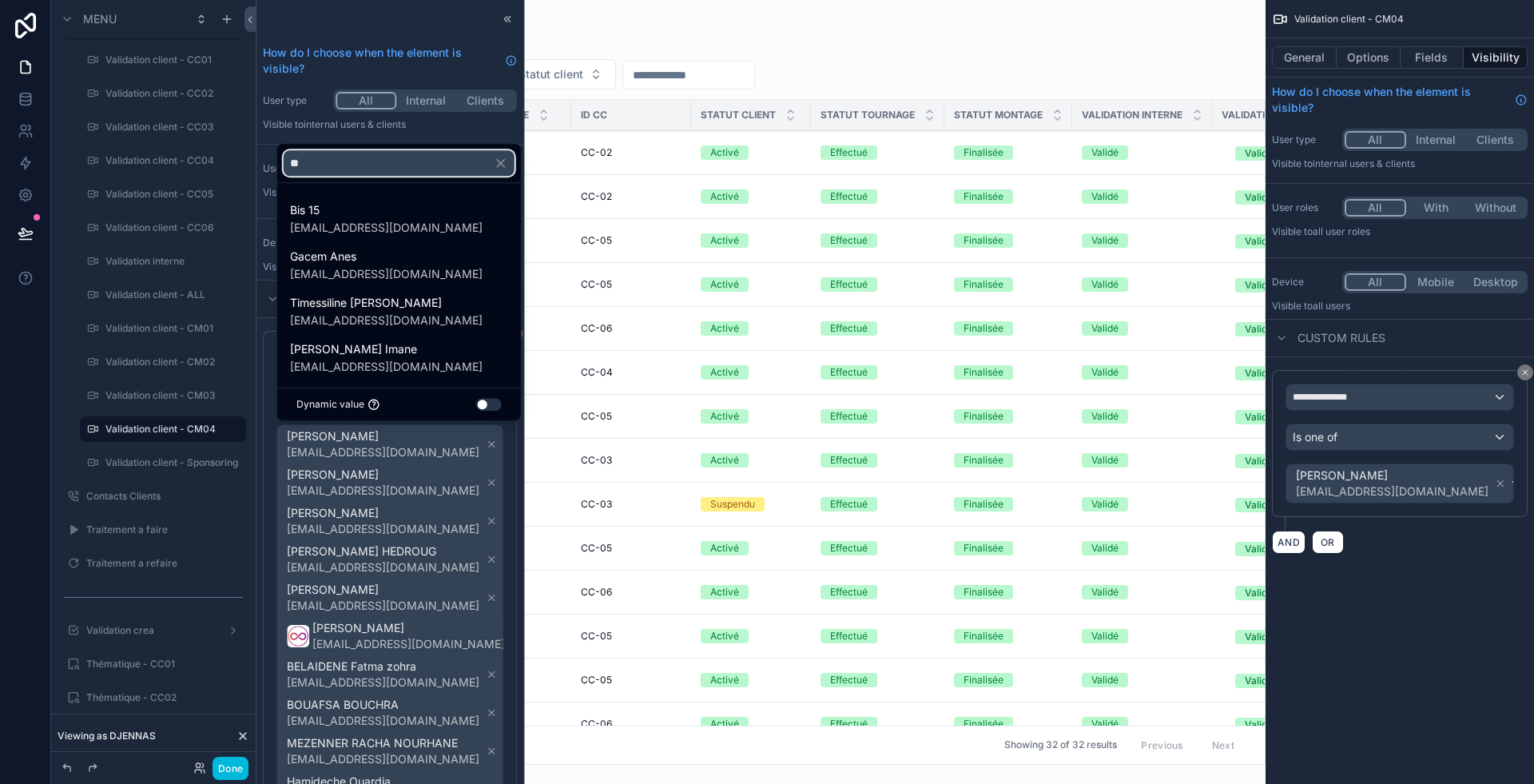
type input "*"
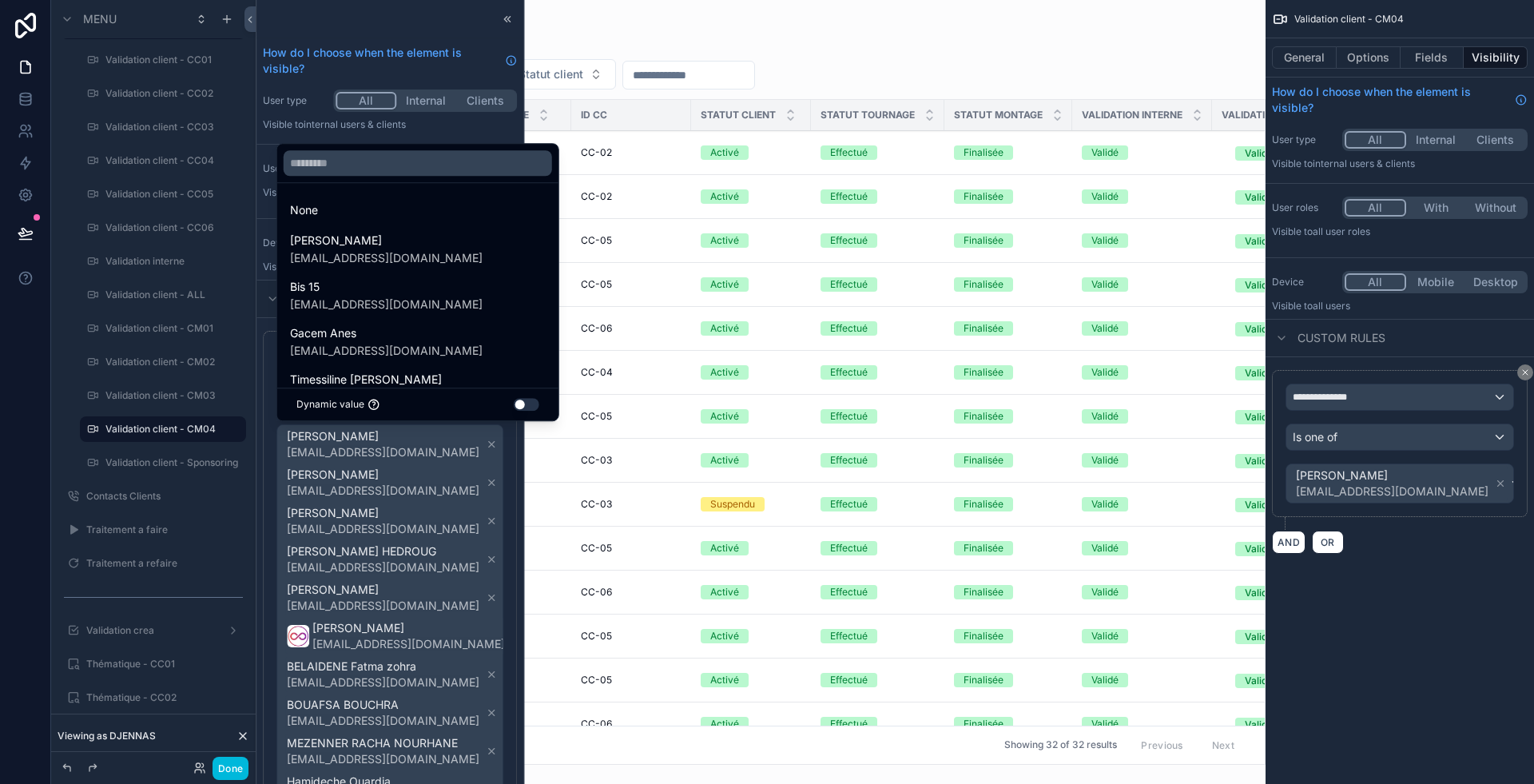
click at [456, 495] on div at bounding box center [390, 392] width 267 height 784
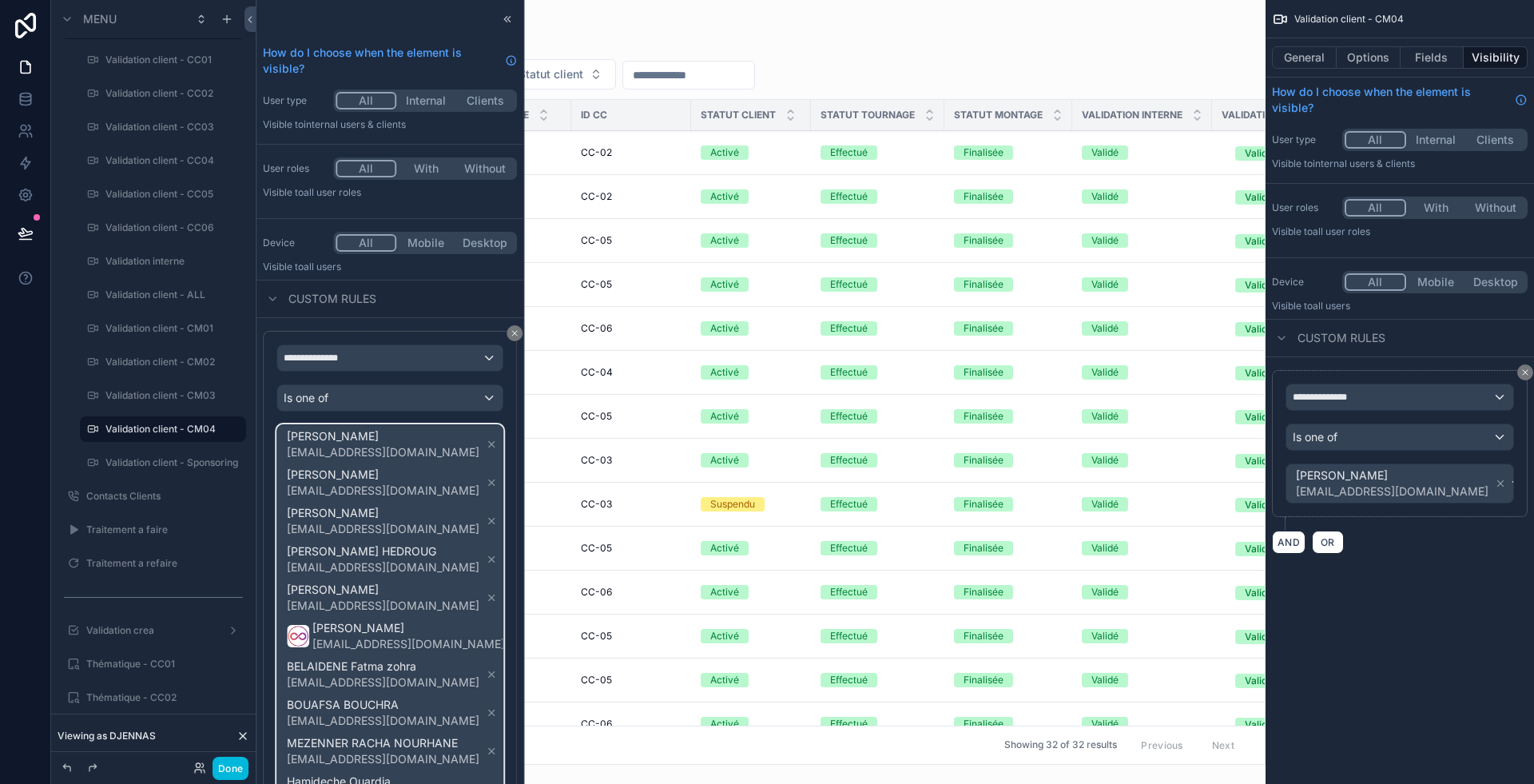
click at [453, 484] on span "ZOUAOUI Zohra cm03zcmc@gmail.com DJENNAS Celia cm04zcmc@gmail.com Katia KYOUS k…" at bounding box center [405, 674] width 243 height 498
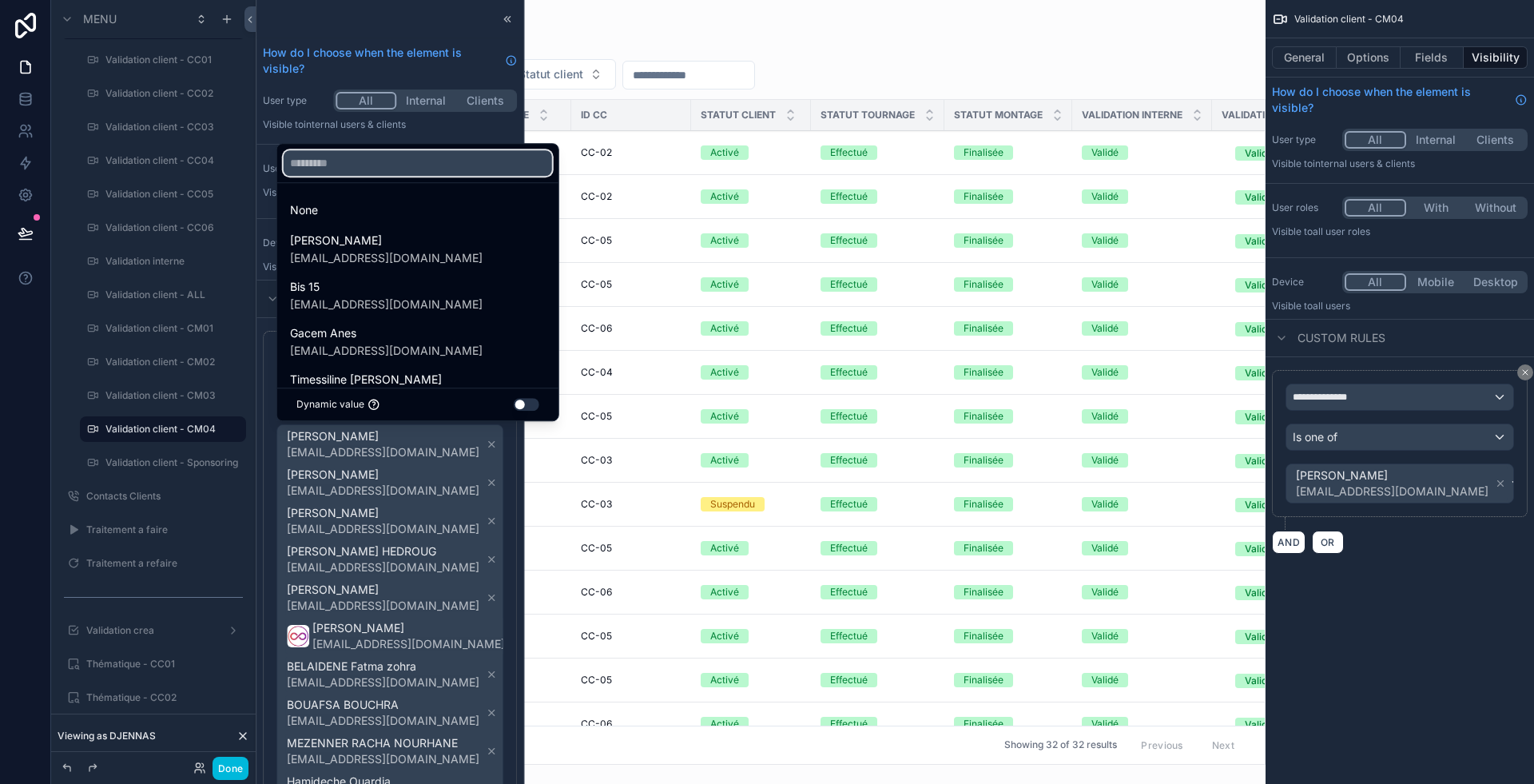
click at [360, 164] on input "text" at bounding box center [418, 163] width 268 height 26
click at [468, 507] on div at bounding box center [390, 392] width 267 height 784
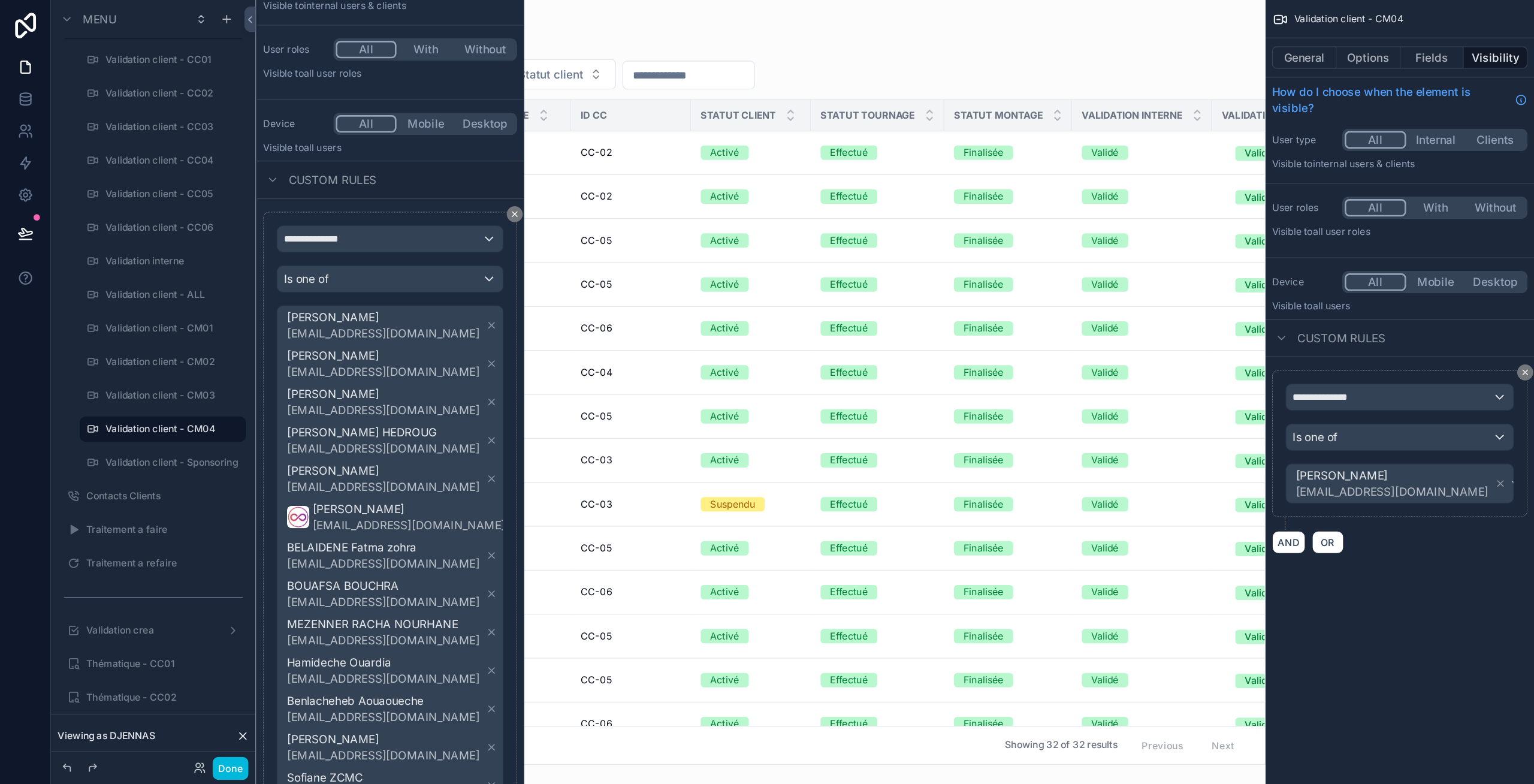
scroll to position [151, 0]
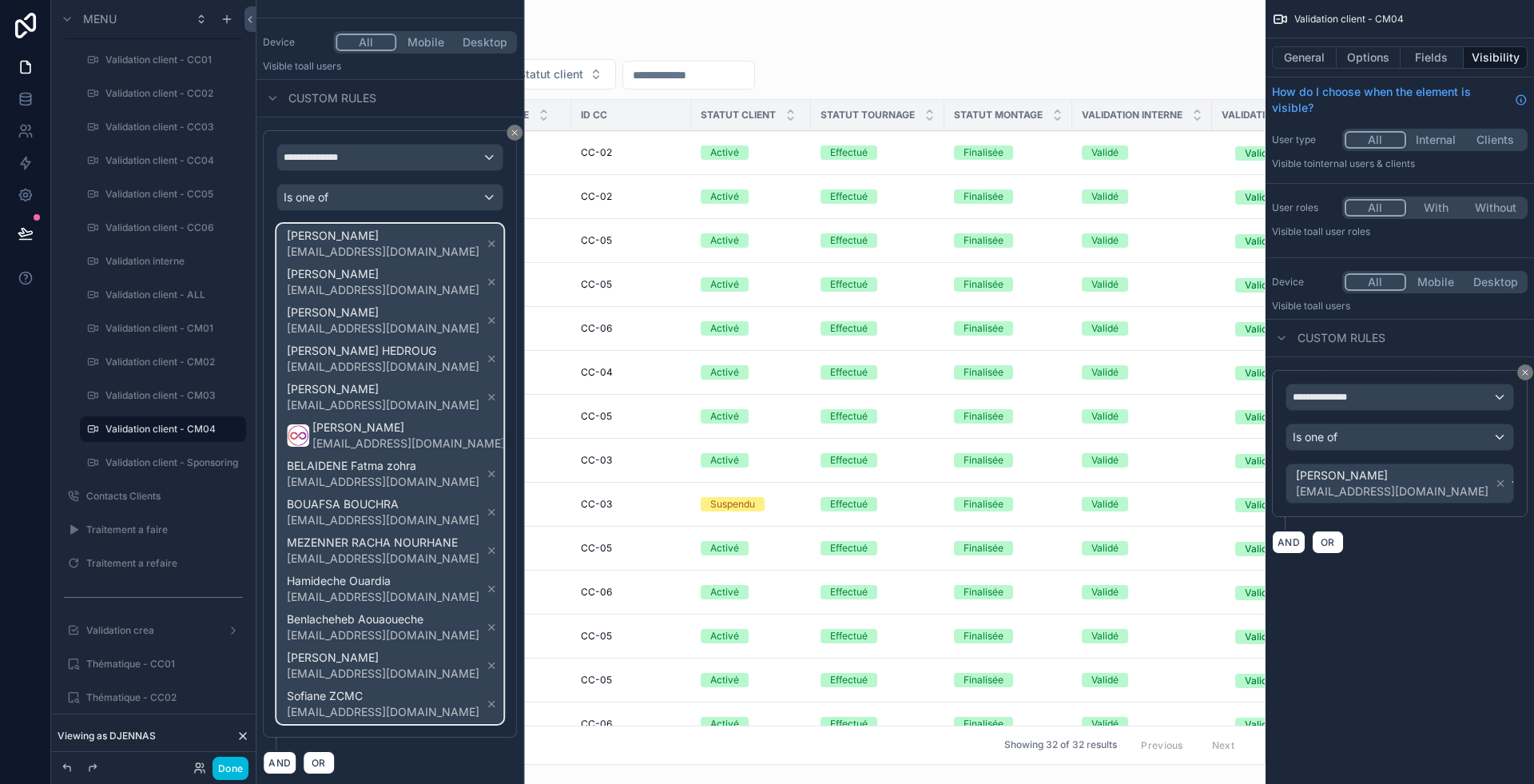
click at [463, 398] on span "ZOUAOUI Zohra cm03zcmc@gmail.com DJENNAS Celia cm04zcmc@gmail.com Katia KYOUS k…" at bounding box center [405, 473] width 243 height 498
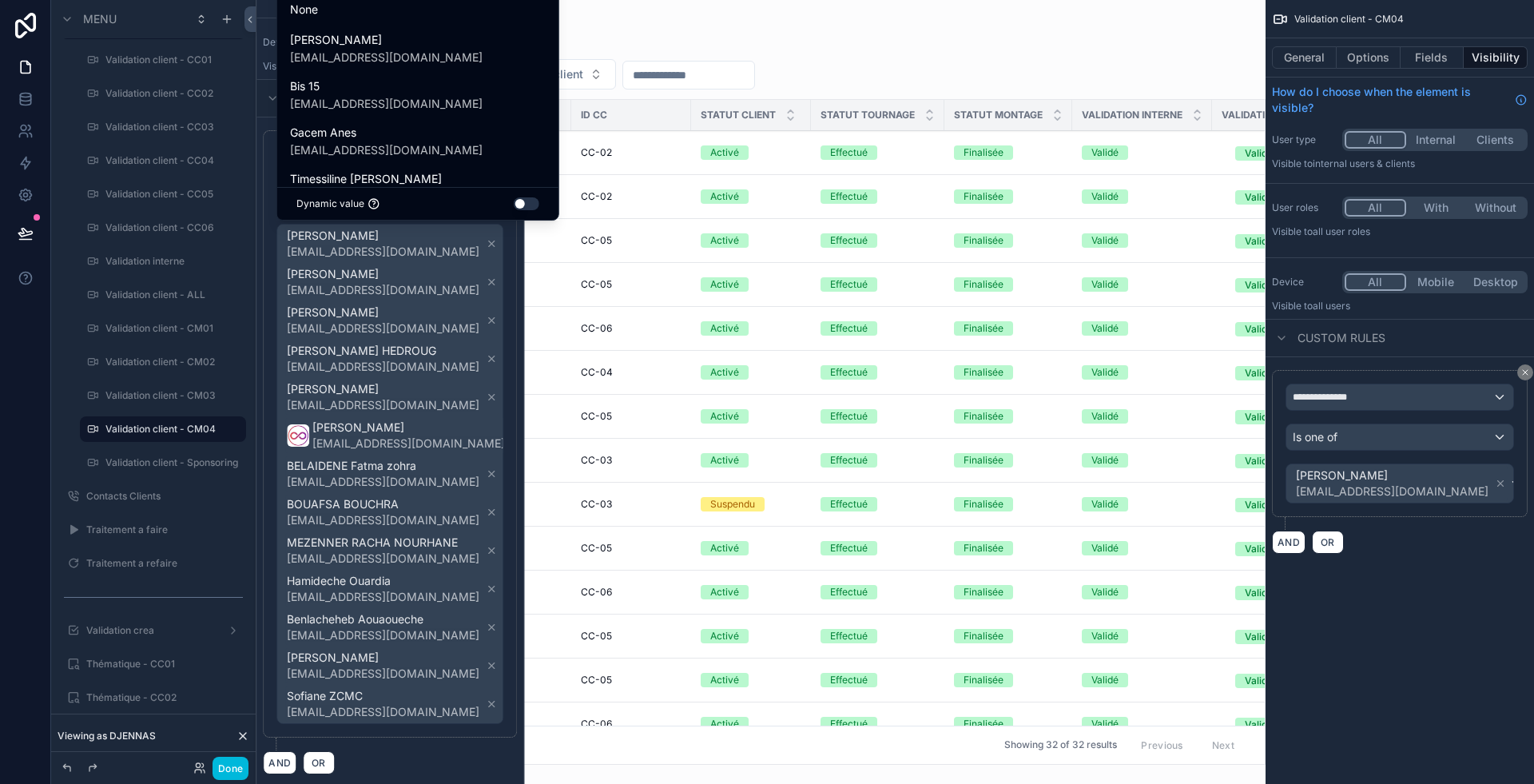
click at [473, 296] on div at bounding box center [390, 392] width 267 height 784
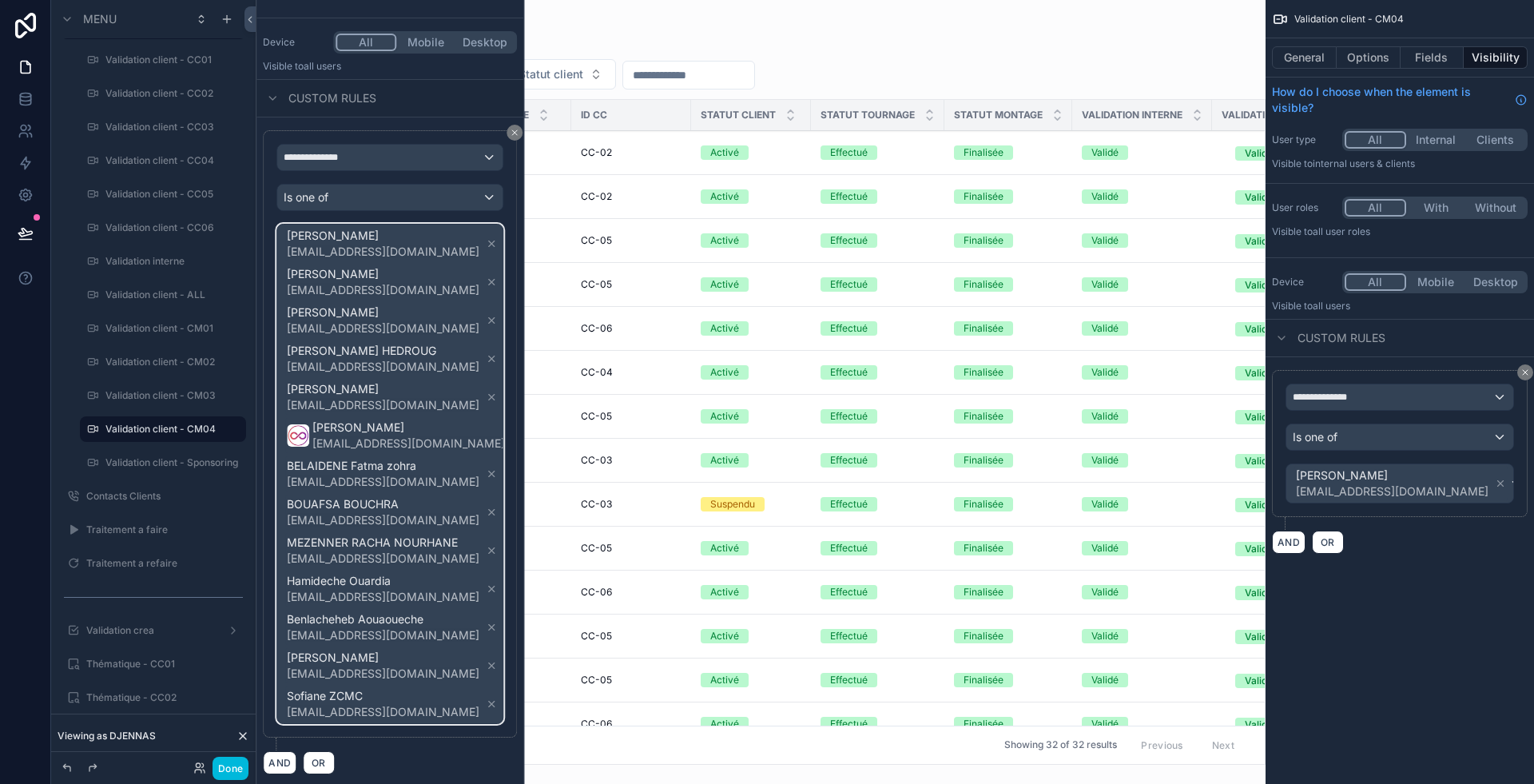
click at [465, 238] on span "ZOUAOUI Zohra cm03zcmc@gmail.com DJENNAS Celia cm04zcmc@gmail.com Katia KYOUS k…" at bounding box center [405, 473] width 243 height 498
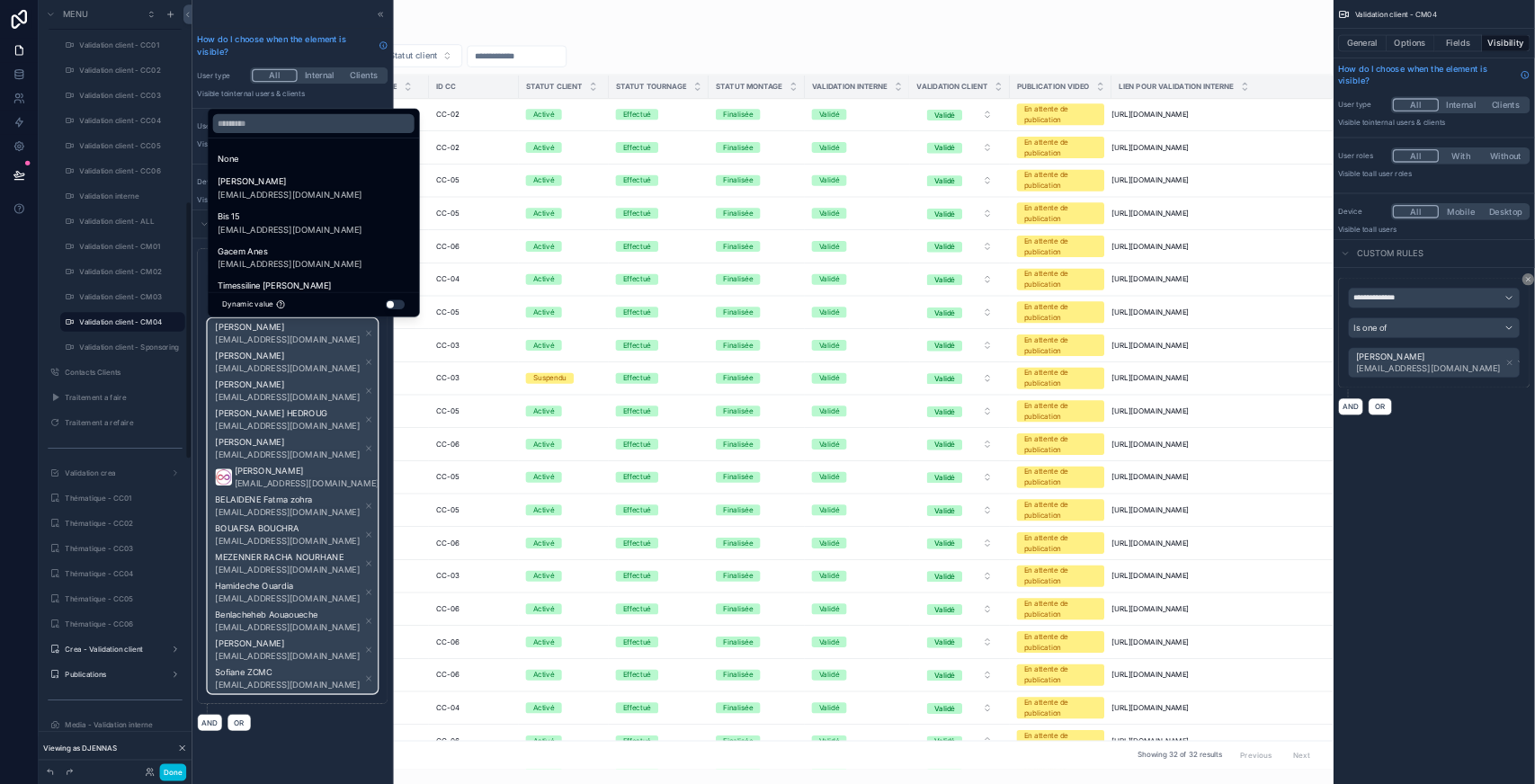
scroll to position [904, 0]
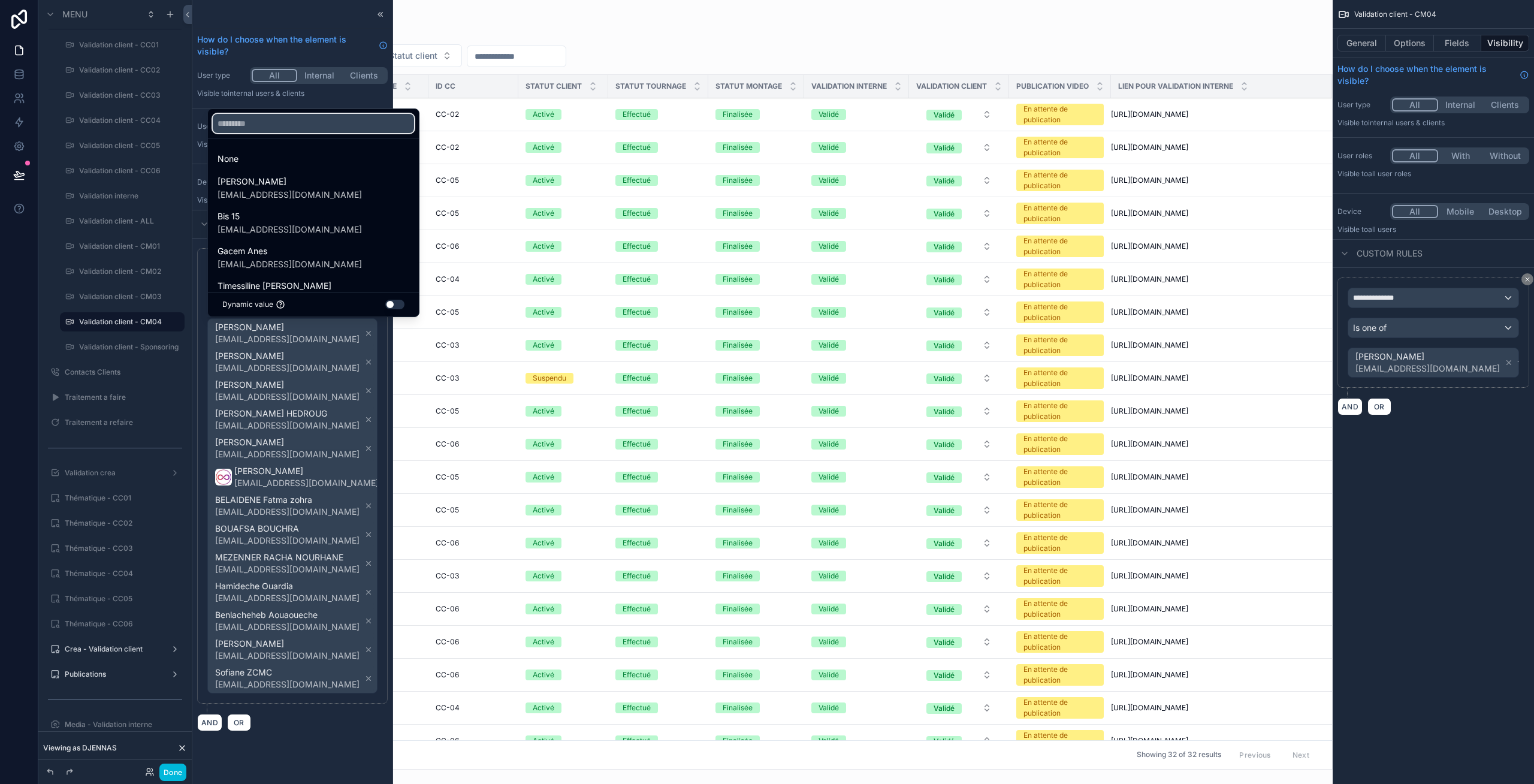
drag, startPoint x: 1035, startPoint y: 0, endPoint x: 247, endPoint y: 119, distance: 796.9
click at [247, 119] on input "text" at bounding box center [313, 123] width 201 height 19
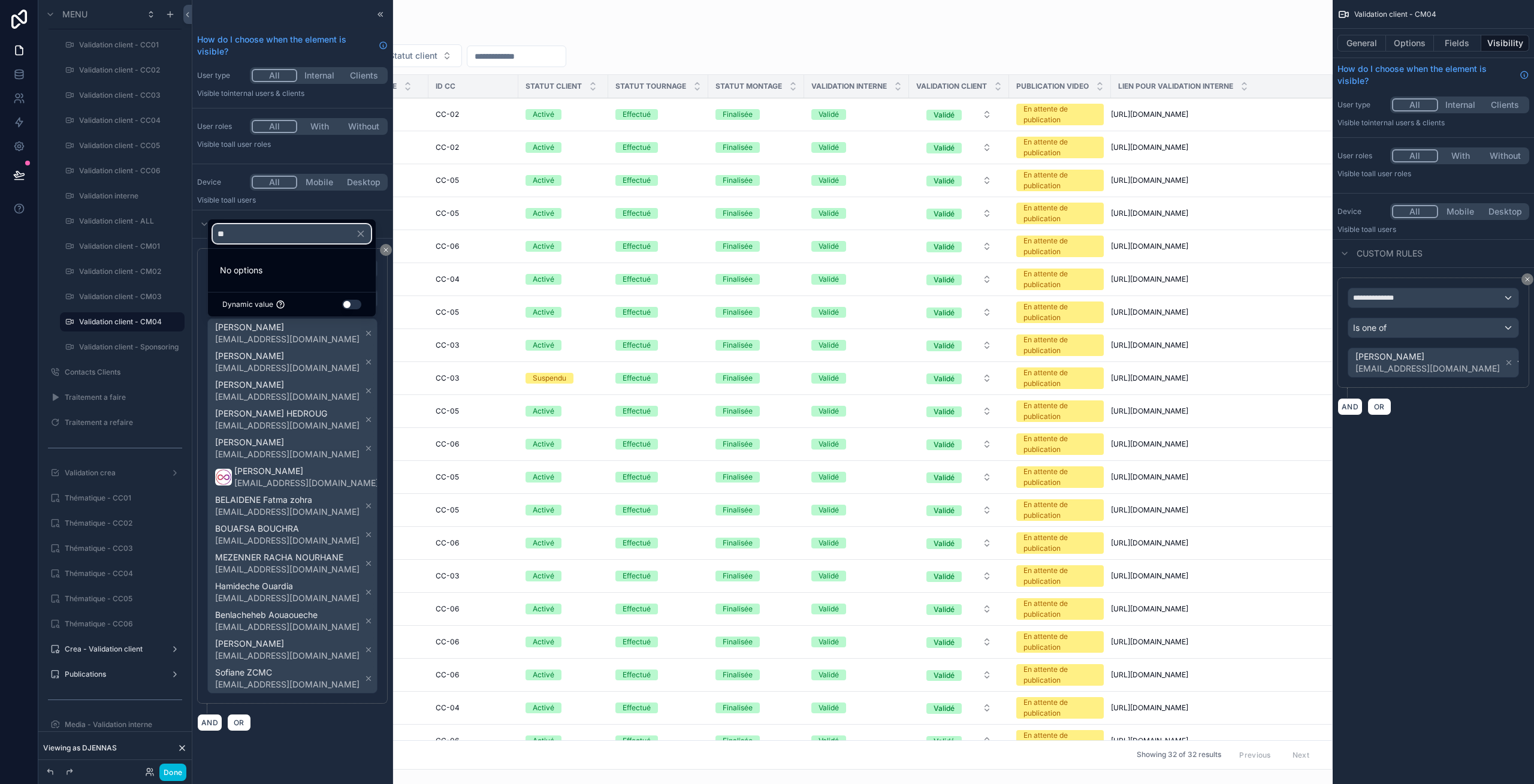
type input "*"
type input "*****"
click at [274, 270] on span "bis26zcmc@gmail.com" at bounding box center [290, 272] width 144 height 12
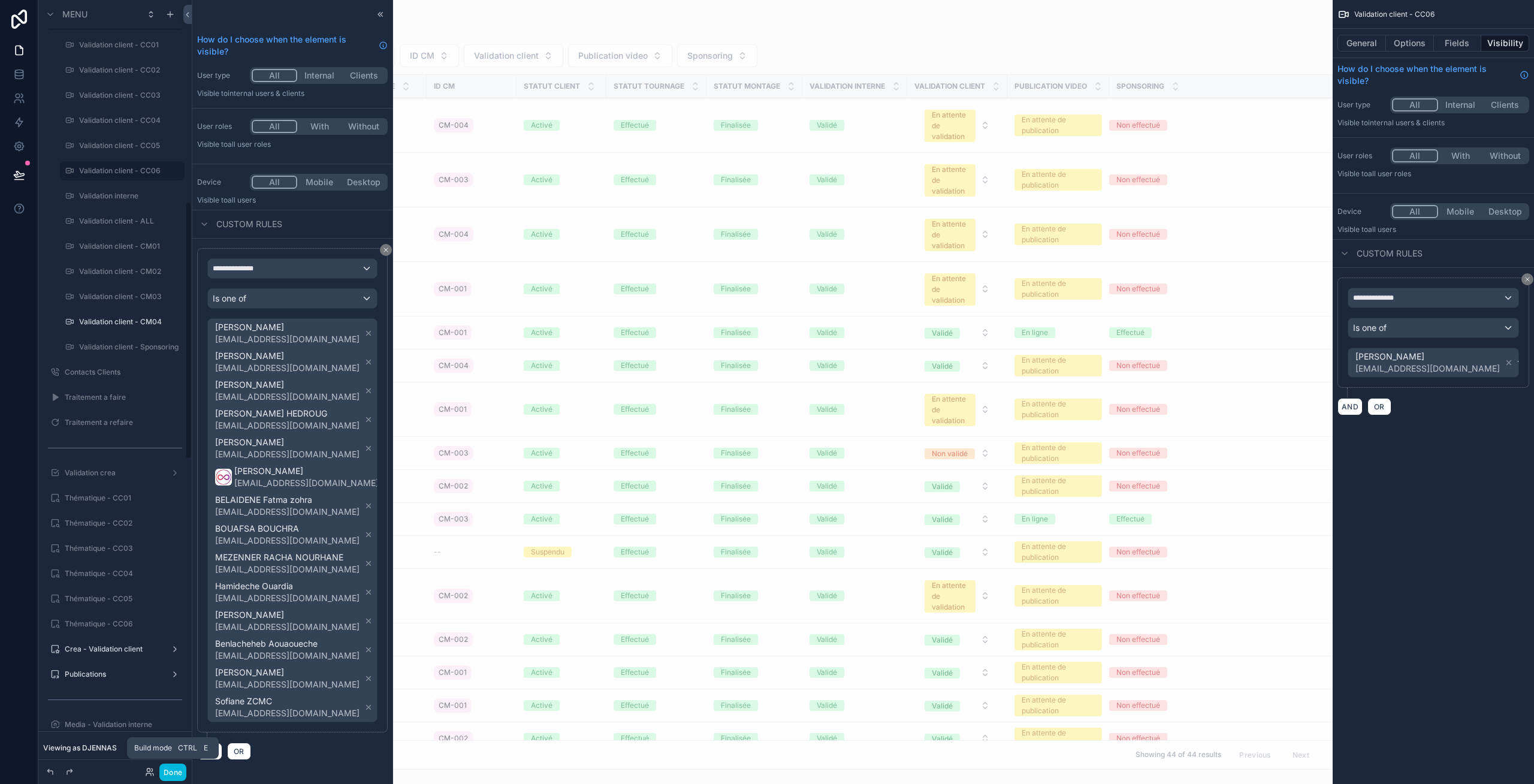
click at [166, 522] on button "Done" at bounding box center [173, 772] width 27 height 17
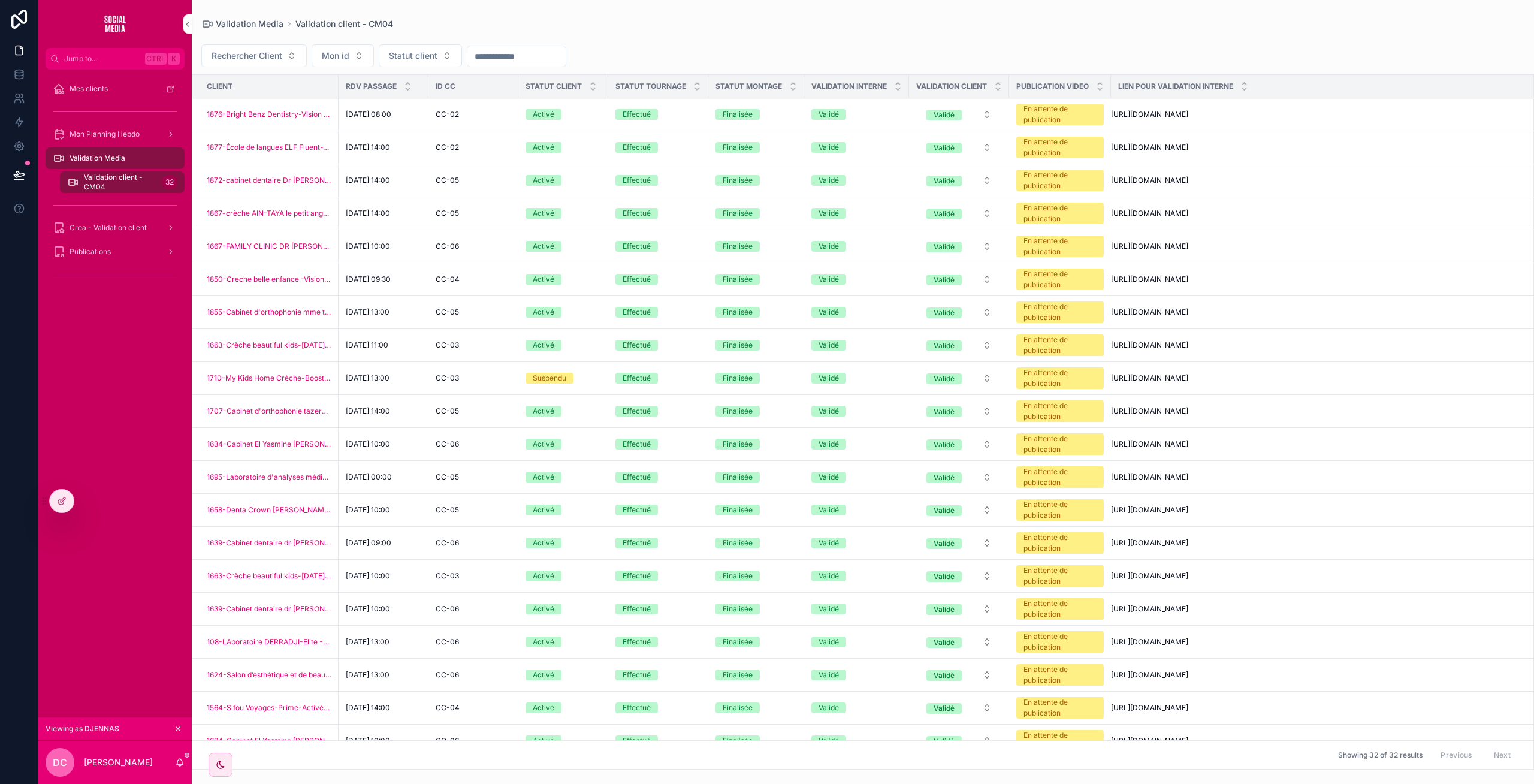
click at [17, 176] on icon at bounding box center [19, 174] width 12 height 12
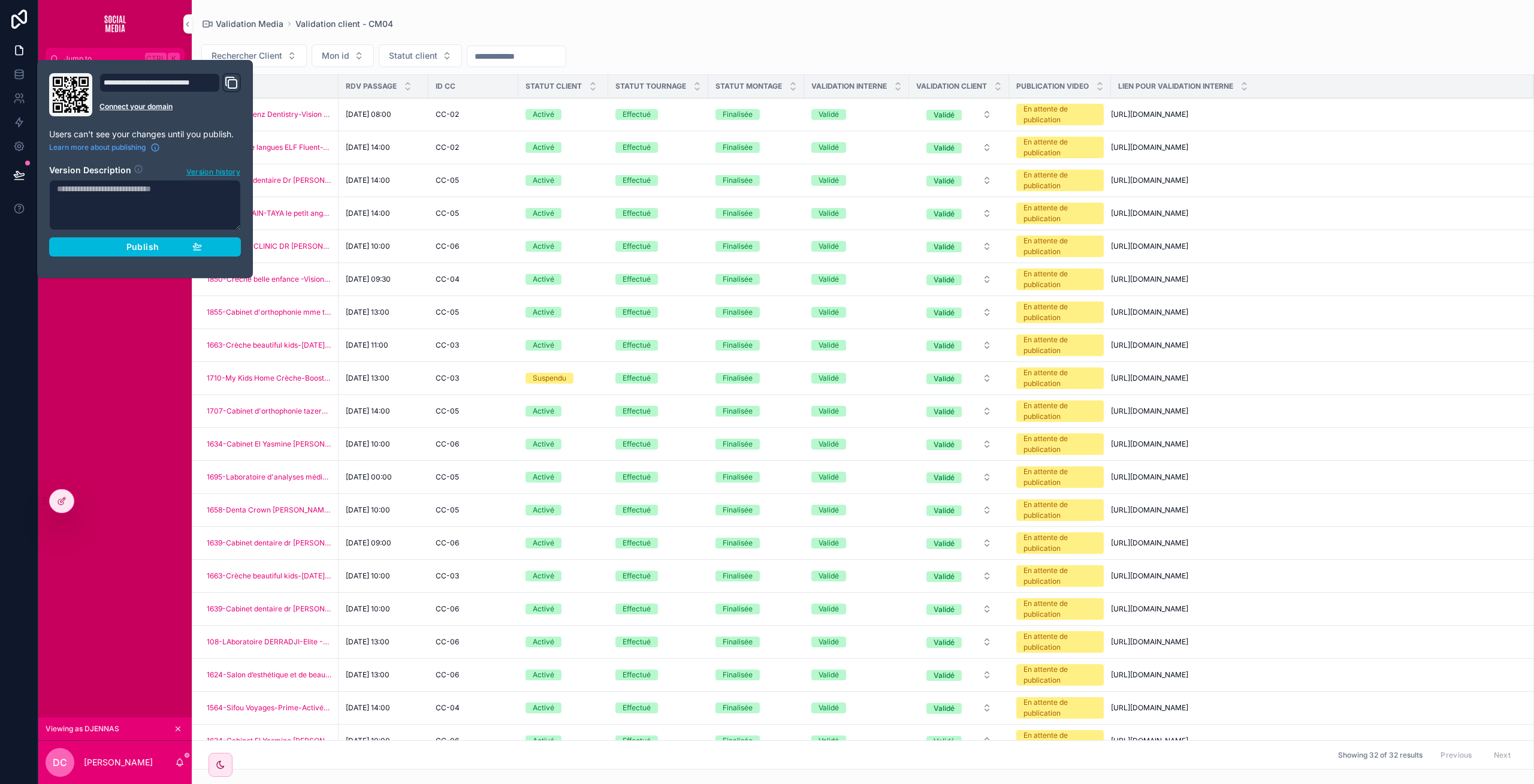
click at [143, 248] on span "Publish" at bounding box center [143, 247] width 32 height 11
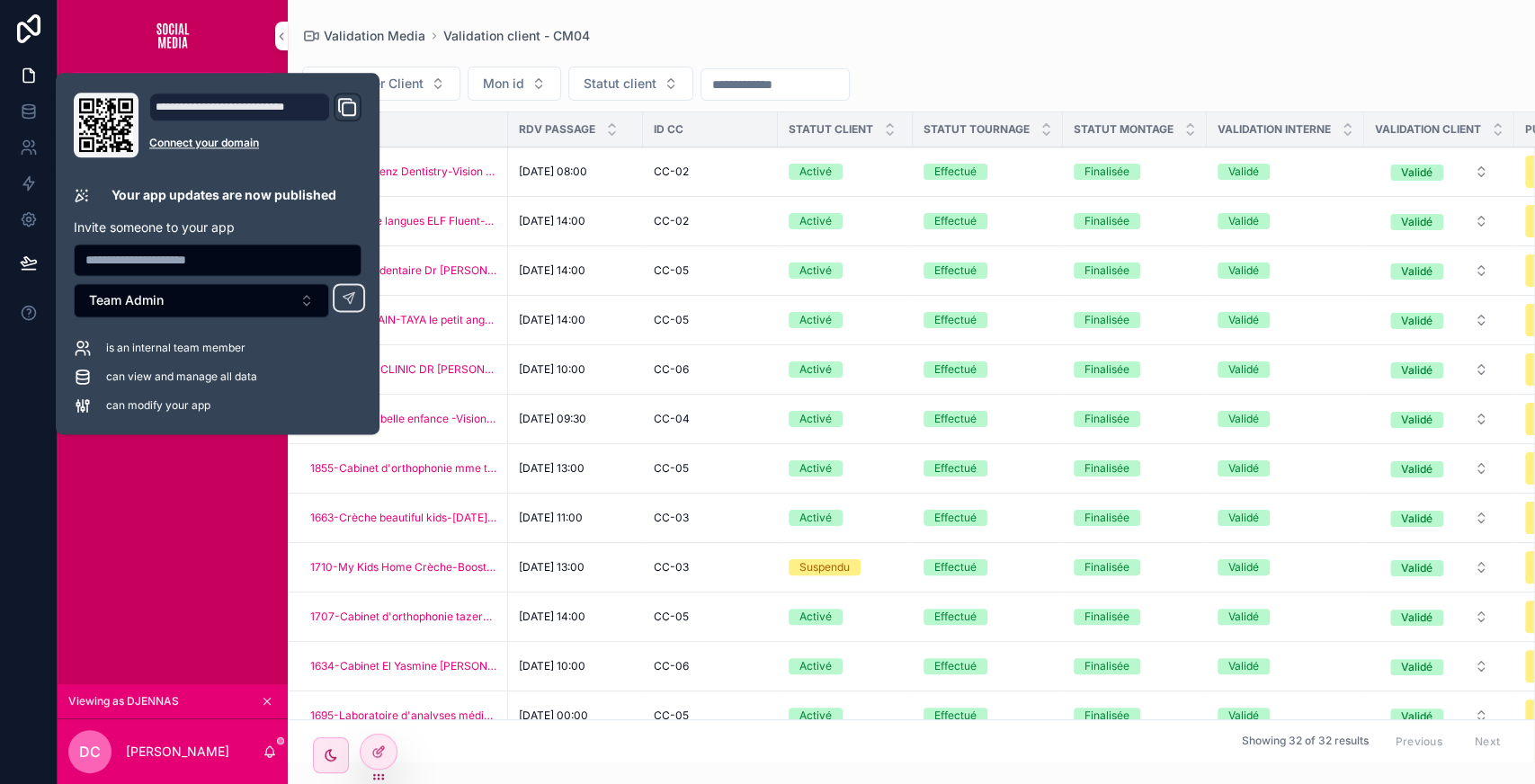
drag, startPoint x: 671, startPoint y: 50, endPoint x: 718, endPoint y: 39, distance: 48.3
click at [757, 21] on div "Validation Media Validation client - CM04 Rechercher Client Mon id Statut clien…" at bounding box center [911, 381] width 1248 height 763
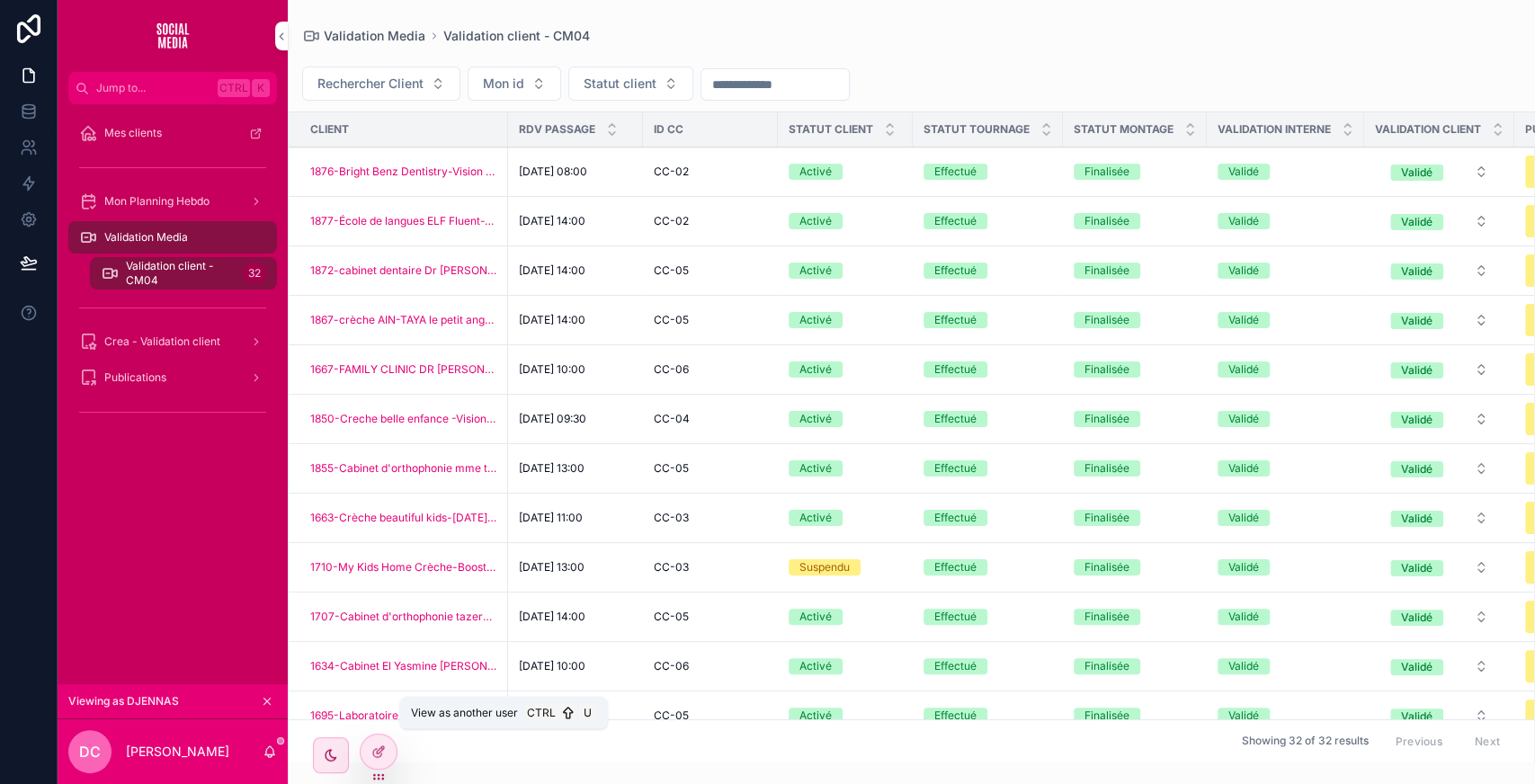
click at [0, 0] on icon at bounding box center [0, 0] width 0 height 0
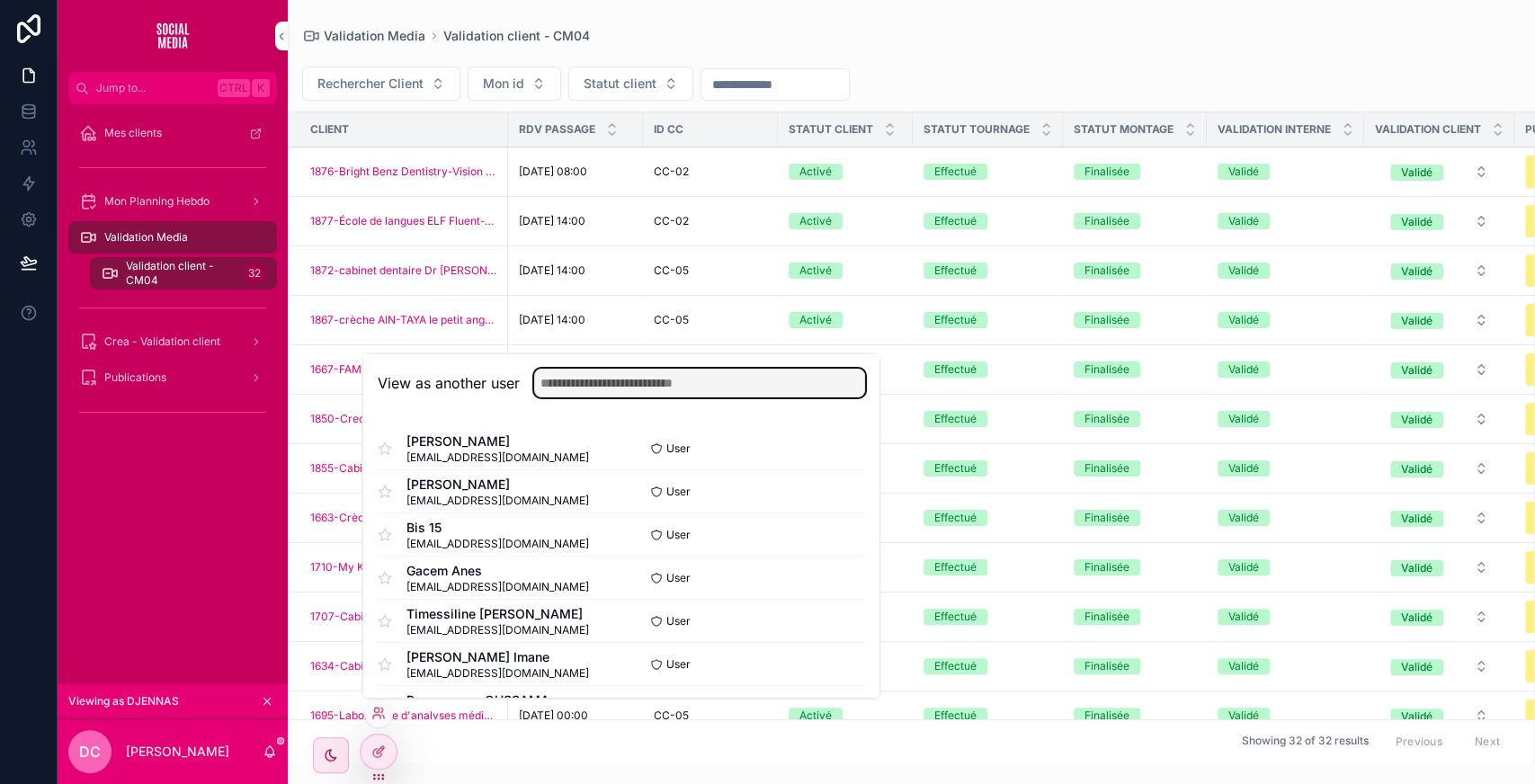
click at [575, 379] on input "text" at bounding box center [700, 382] width 331 height 29
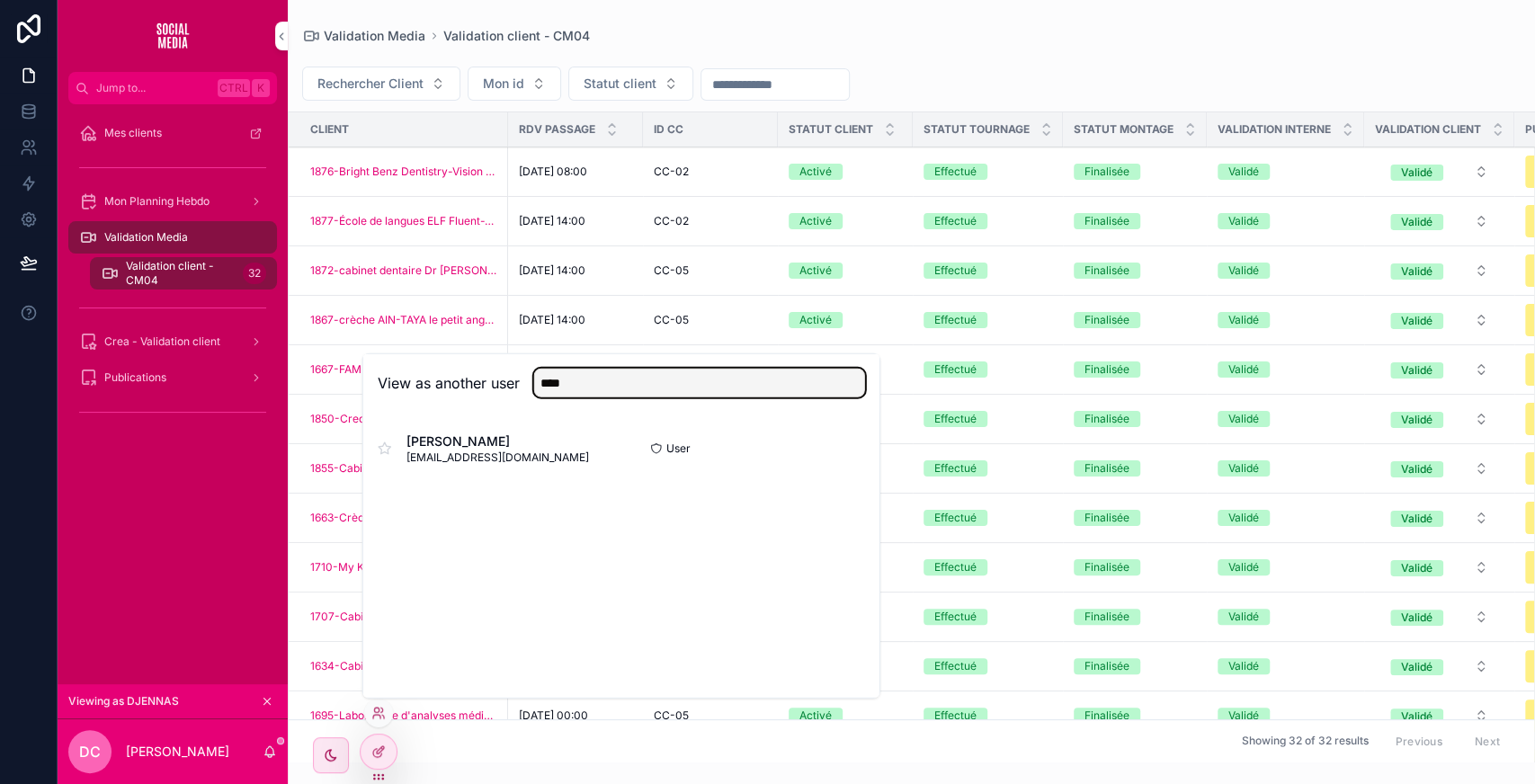
type input "****"
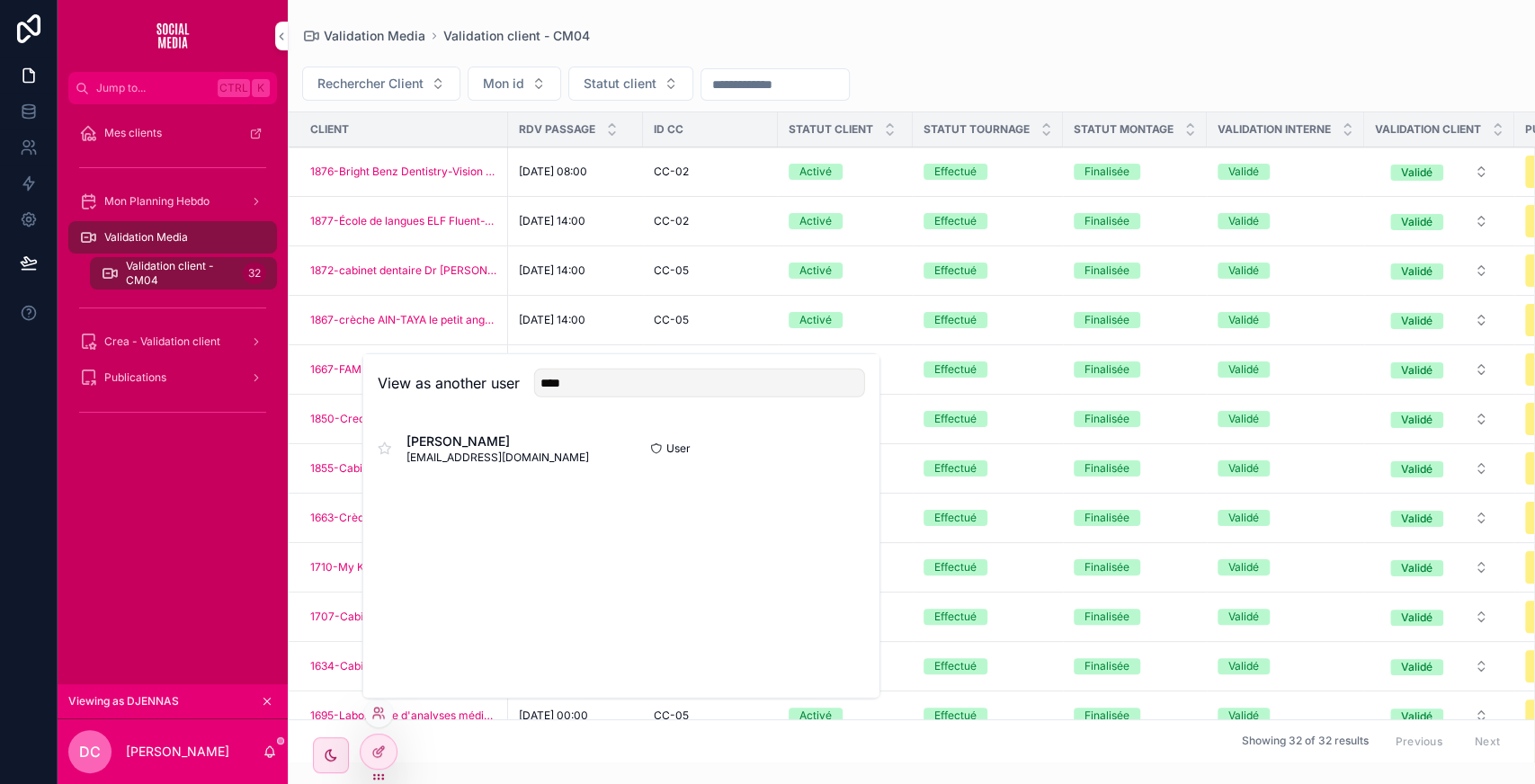
click at [0, 0] on button "Select" at bounding box center [0, 0] width 0 height 0
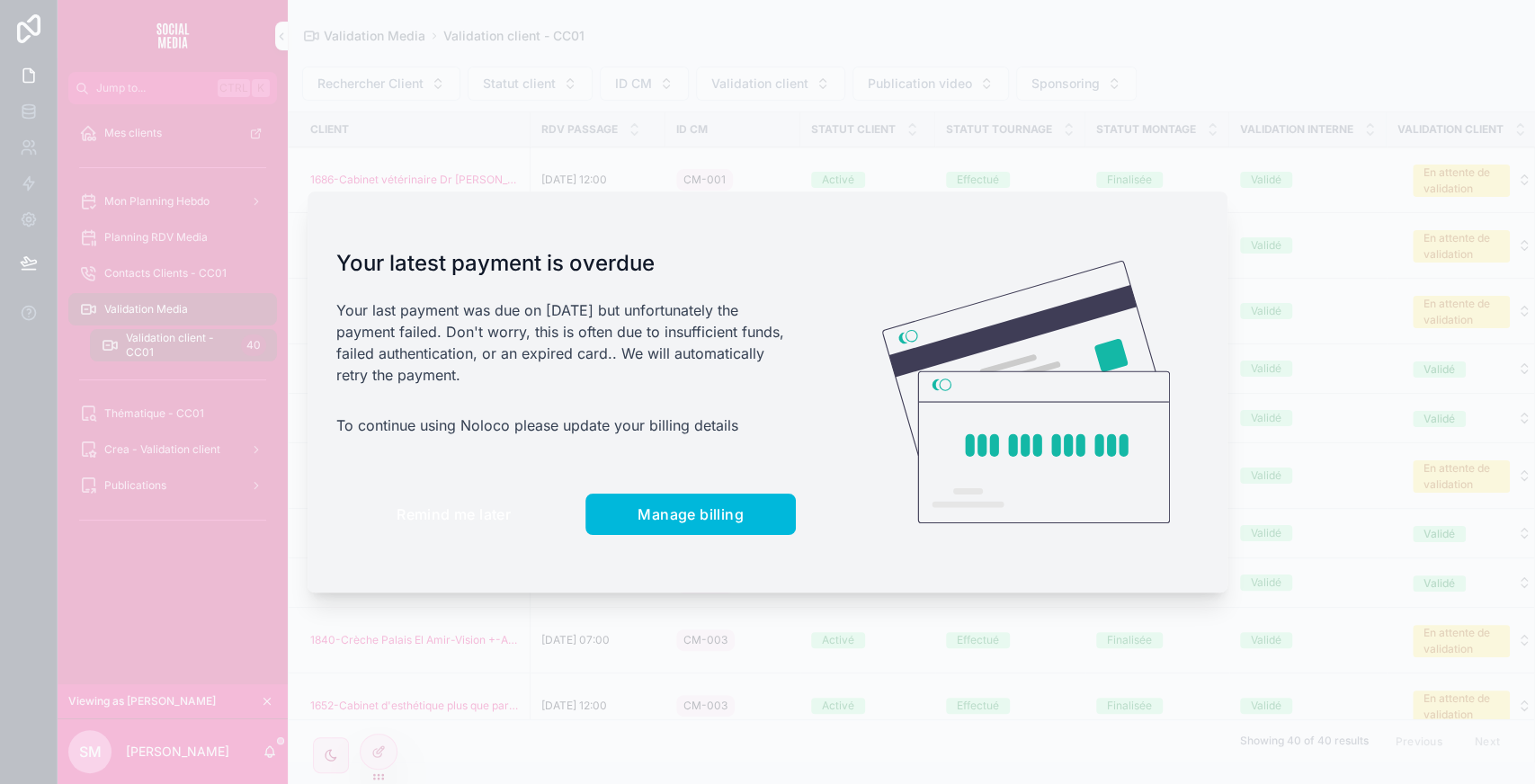
click at [427, 504] on button "Remind me later" at bounding box center [453, 514] width 235 height 41
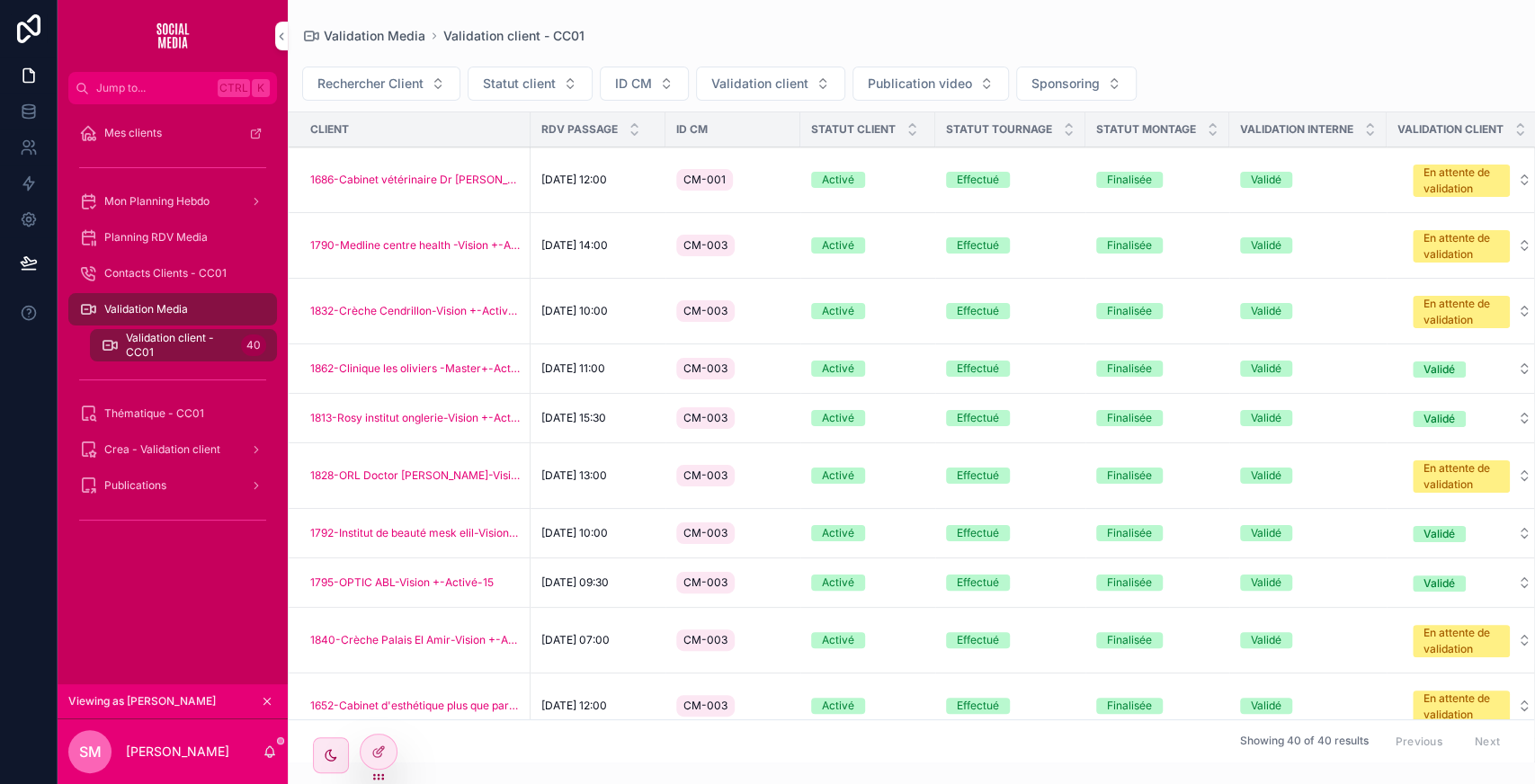
click at [198, 414] on span "Thématique - CC01" at bounding box center [154, 413] width 100 height 14
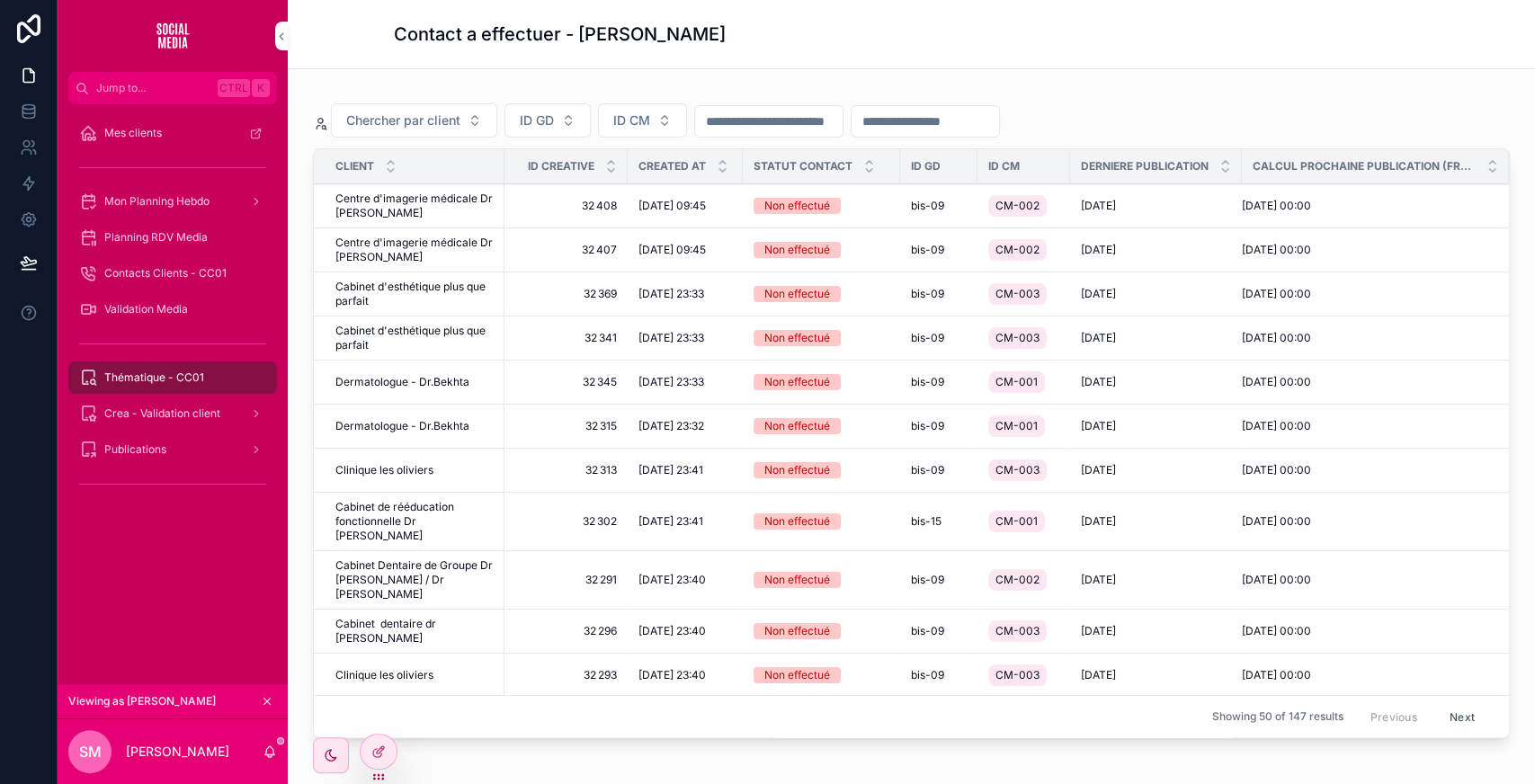
click at [773, 126] on input "scrollable content" at bounding box center [769, 121] width 148 height 25
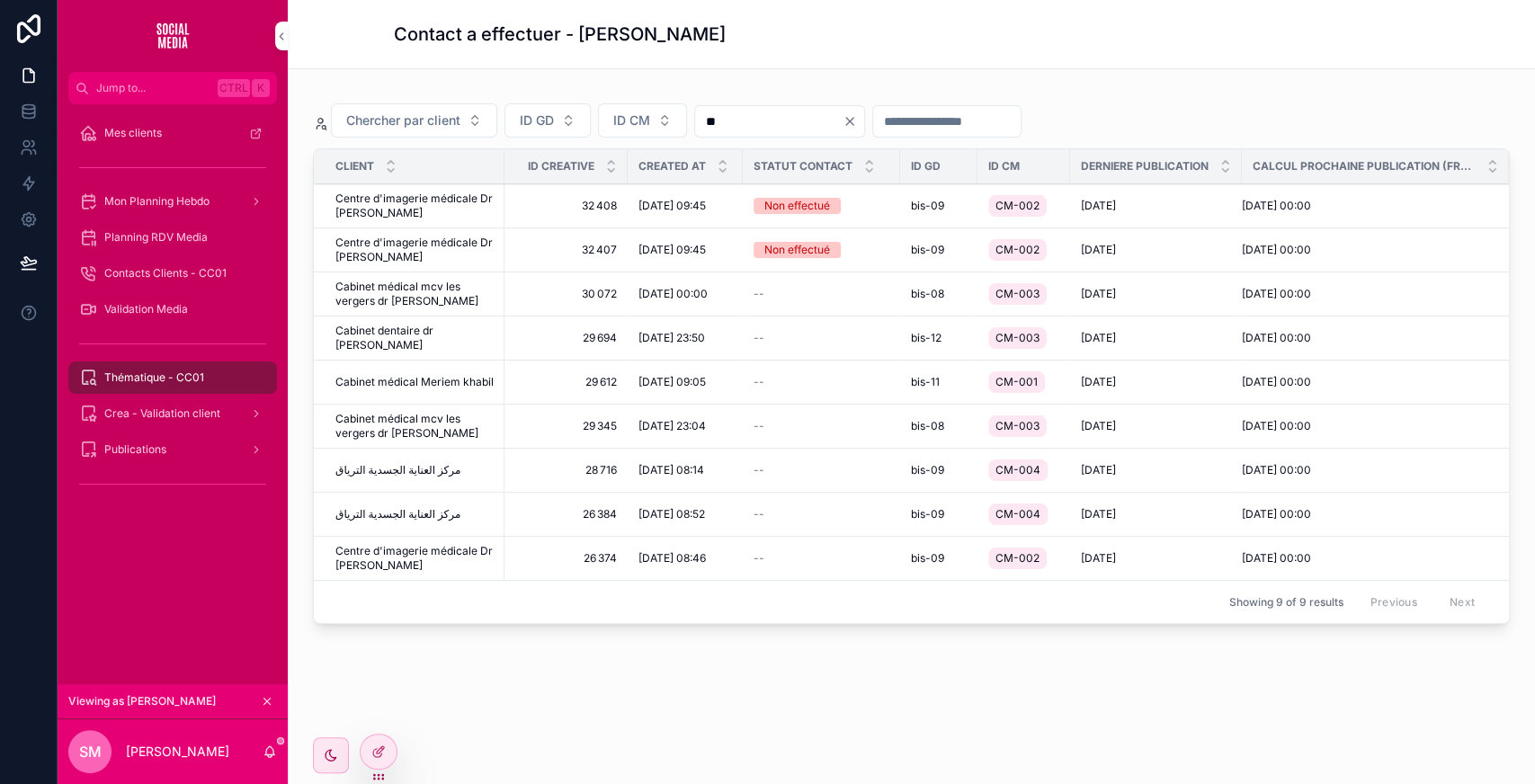
type input "*"
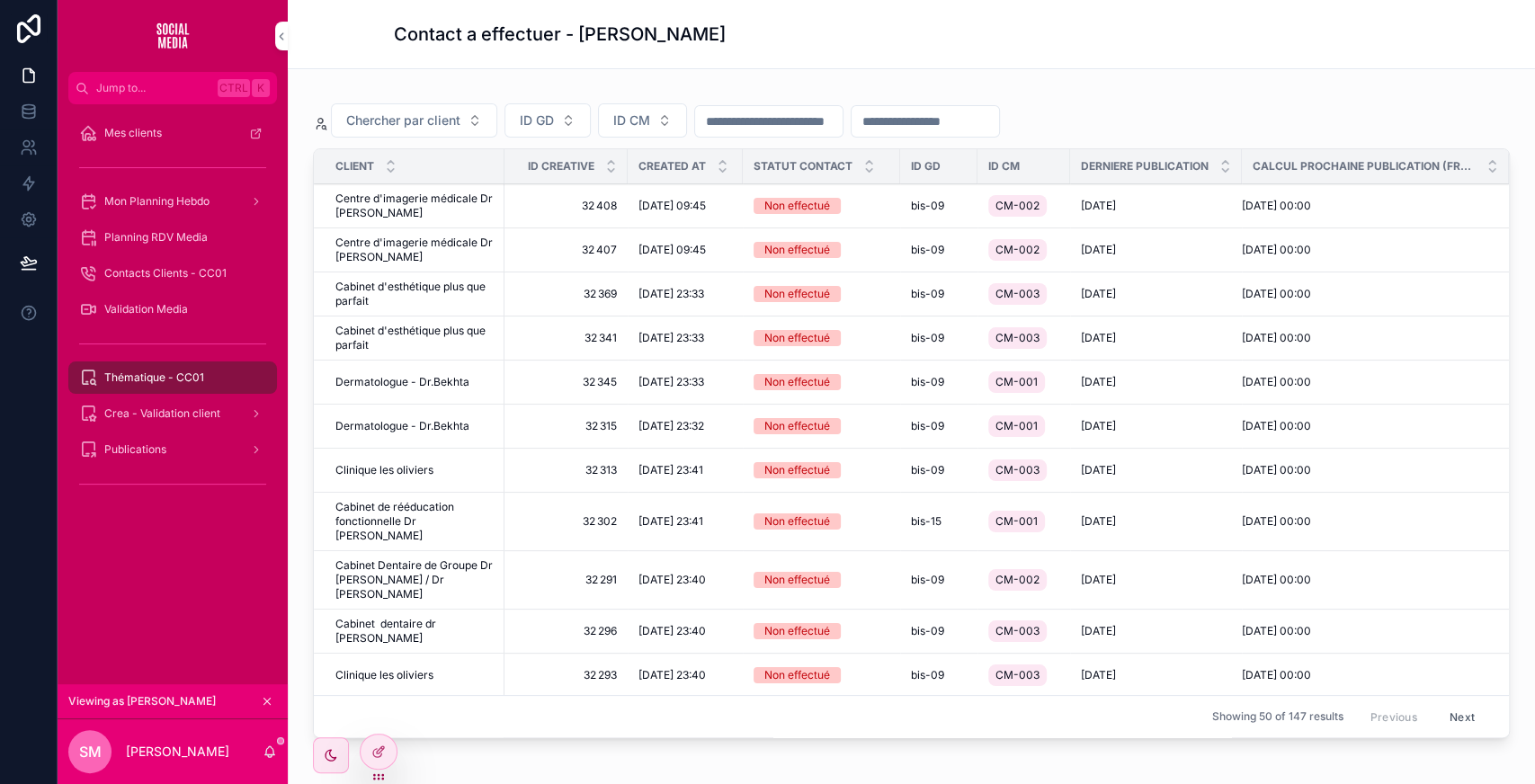
click at [1155, 83] on div "Chercher par client ID GD ID CM Client ID creative Created at Statut Contact ID…" at bounding box center [911, 418] width 1219 height 669
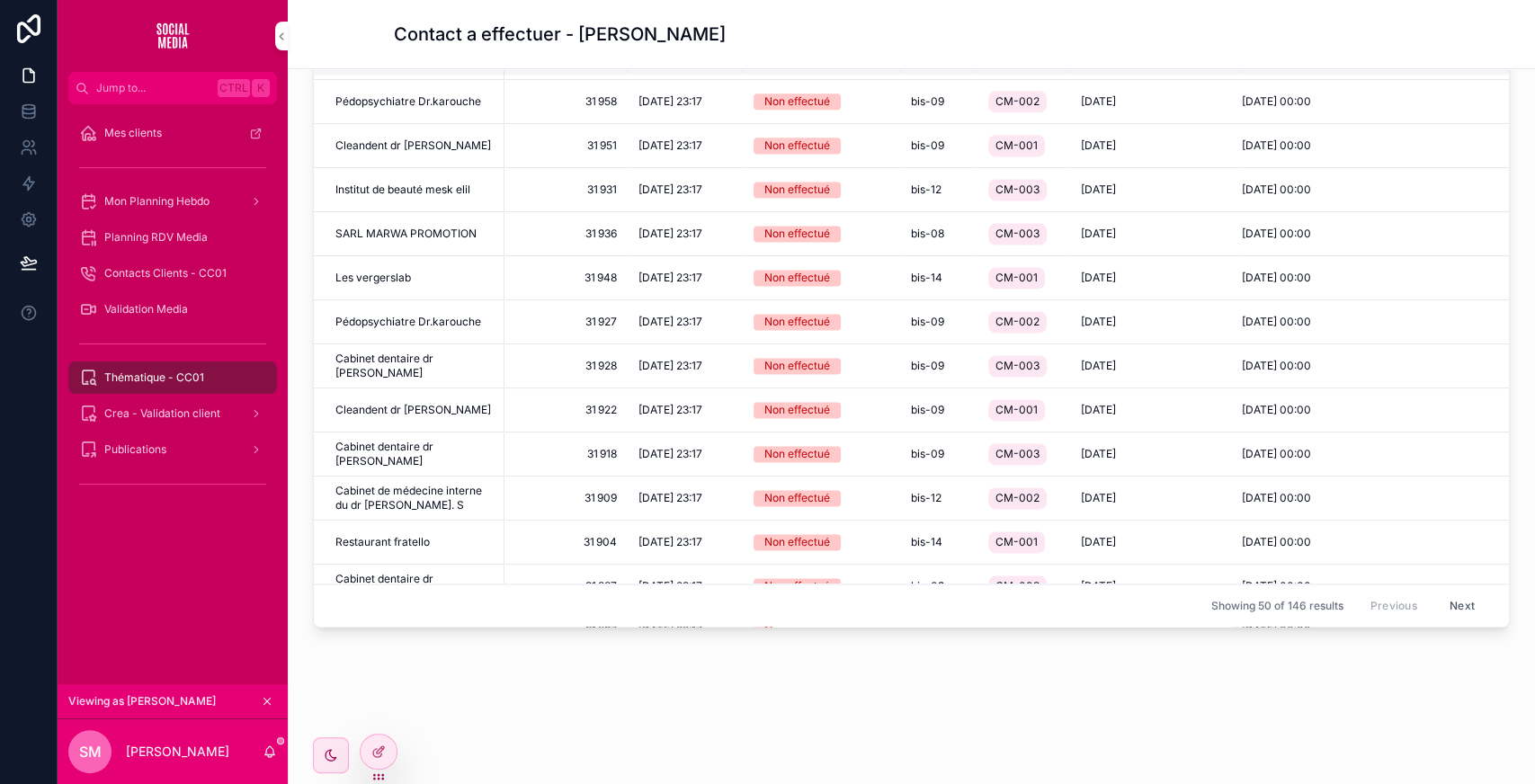
scroll to position [109, 0]
